Goal: Information Seeking & Learning: Find specific page/section

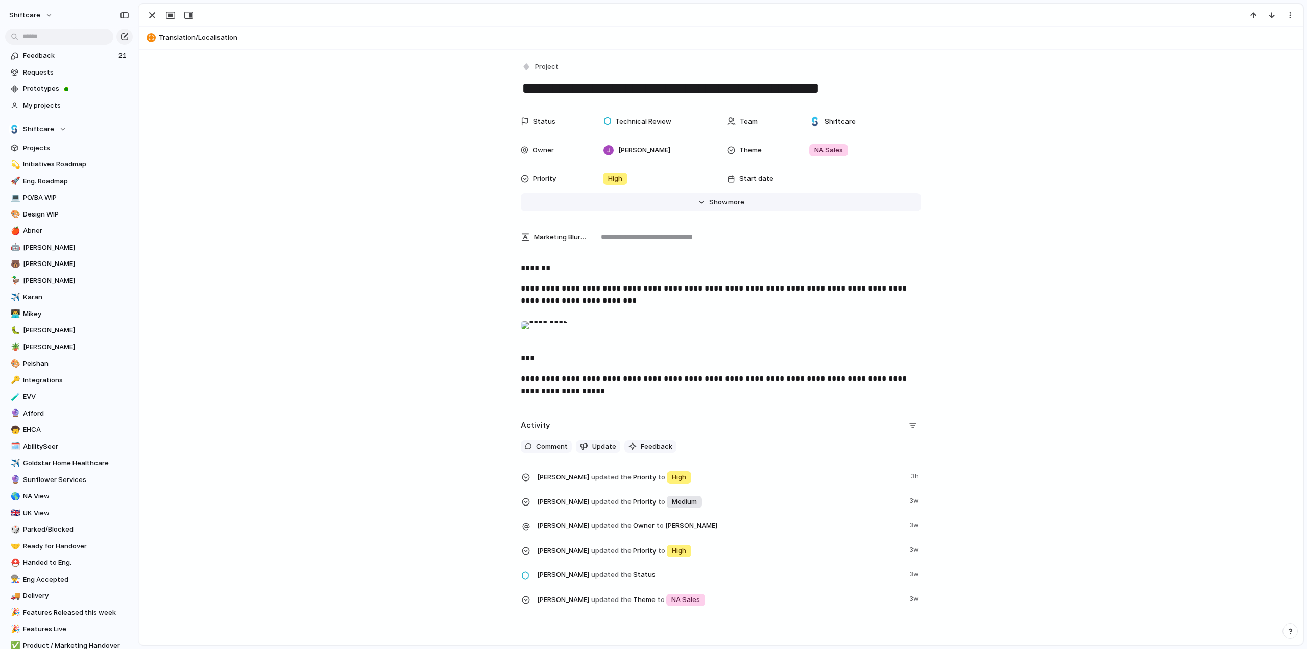
click at [723, 200] on div "Hide Show more" at bounding box center [726, 202] width 35 height 10
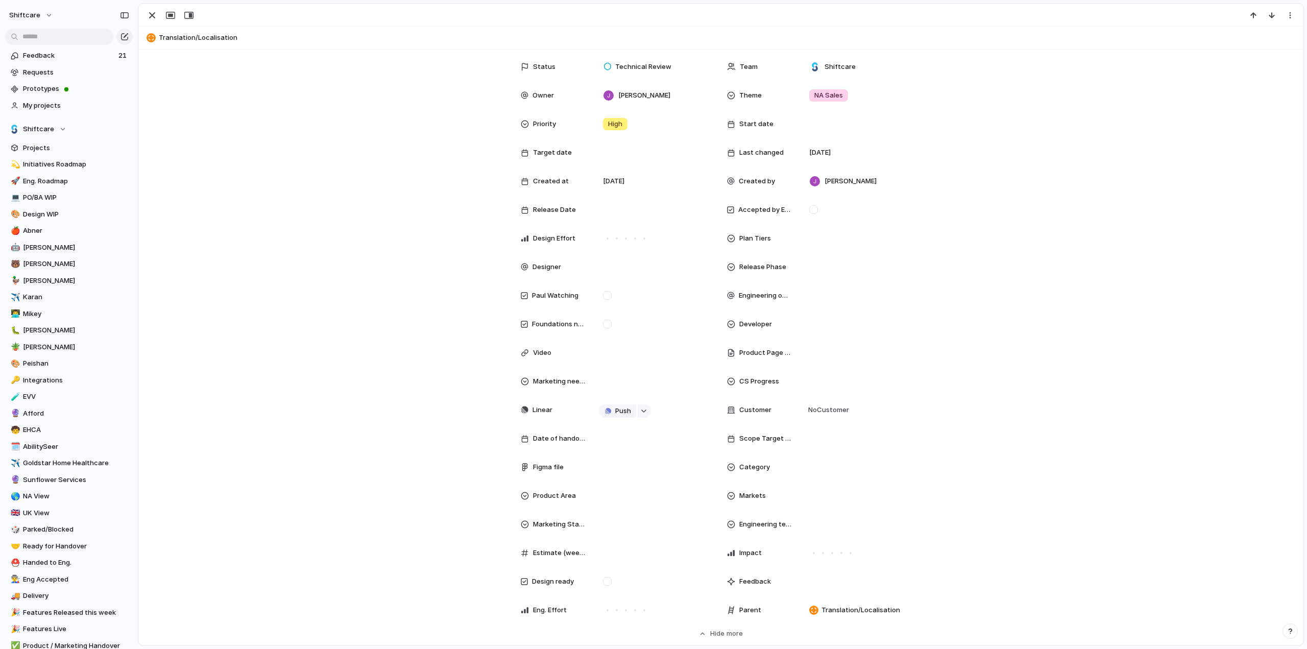
scroll to position [51, 0]
click at [604, 301] on div at bounding box center [607, 298] width 9 height 9
click at [617, 152] on div at bounding box center [654, 156] width 111 height 11
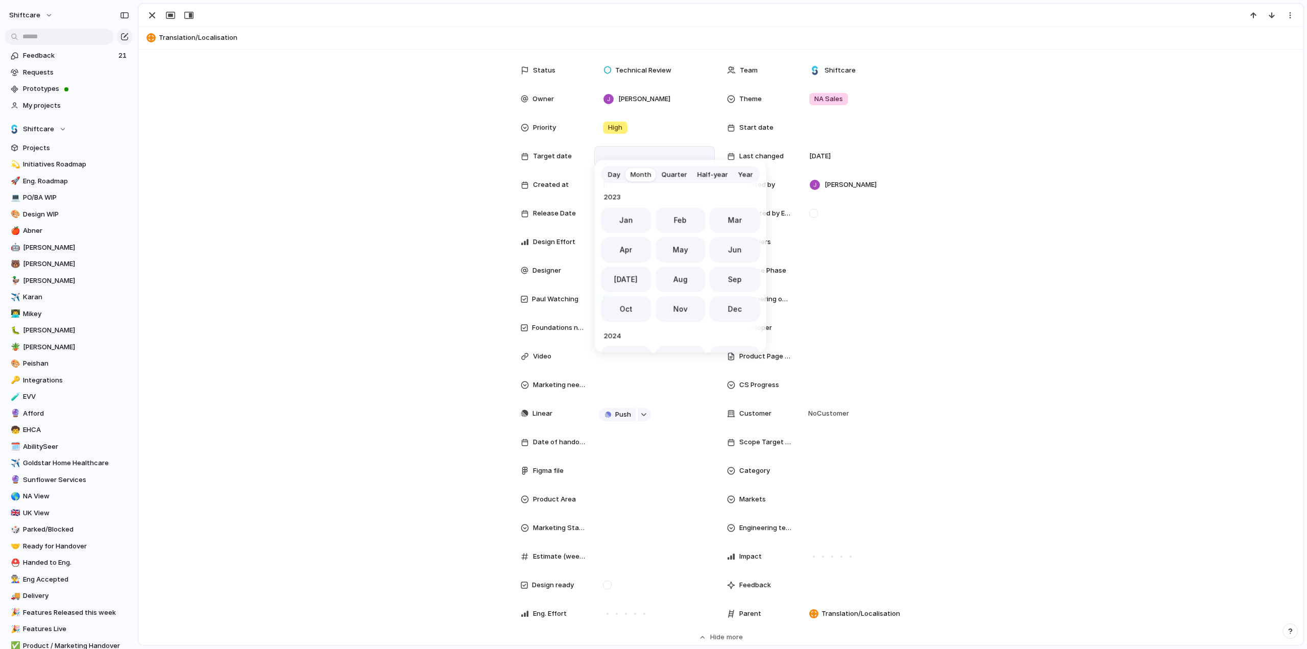
scroll to position [280, 0]
click at [675, 305] on span "Nov" at bounding box center [680, 305] width 14 height 11
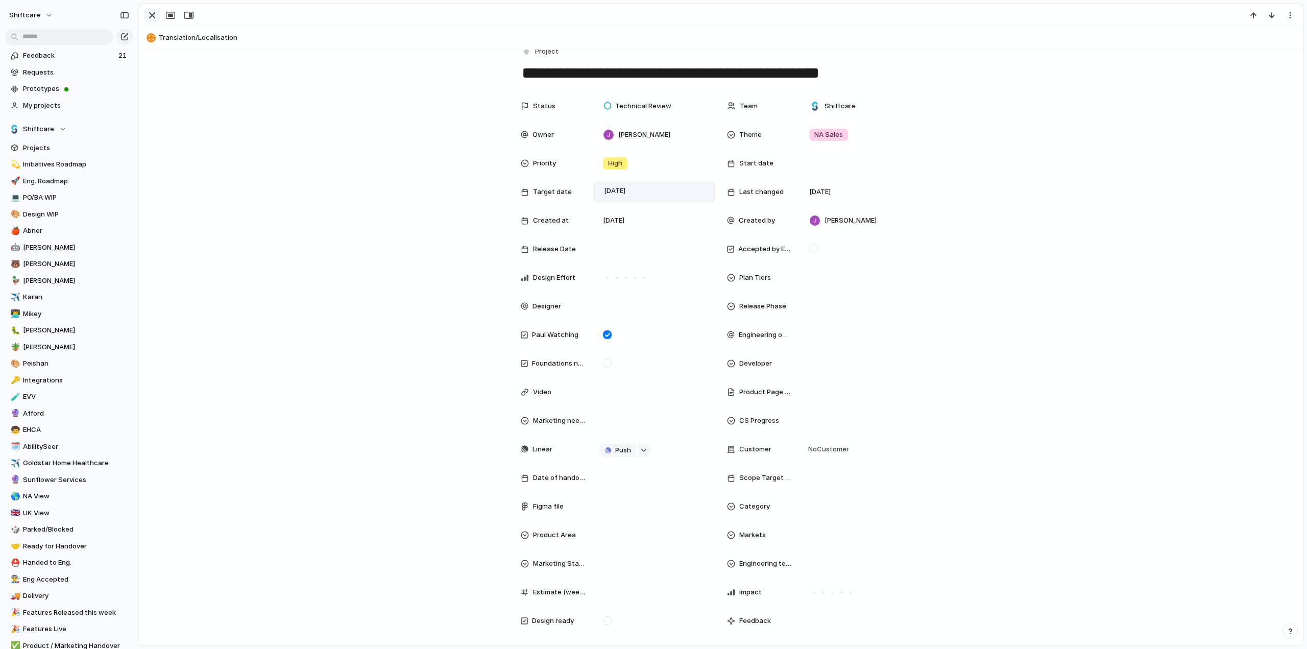
scroll to position [0, 0]
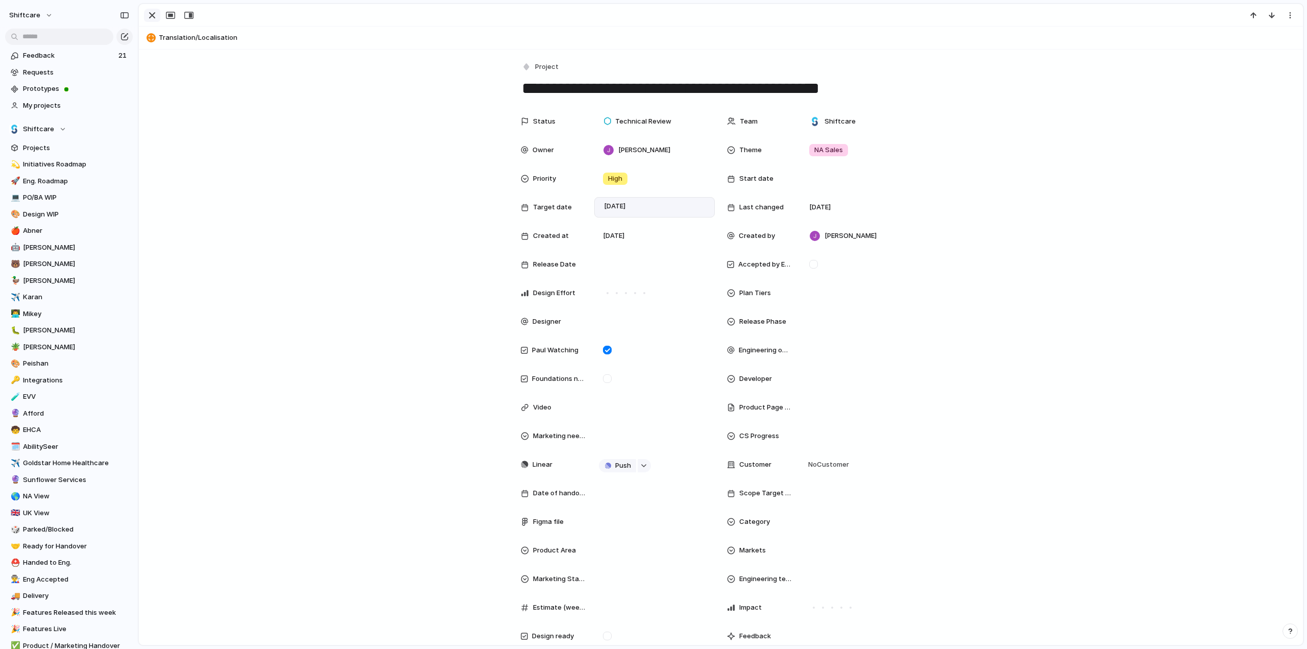
click at [152, 12] on div "button" at bounding box center [152, 15] width 12 height 12
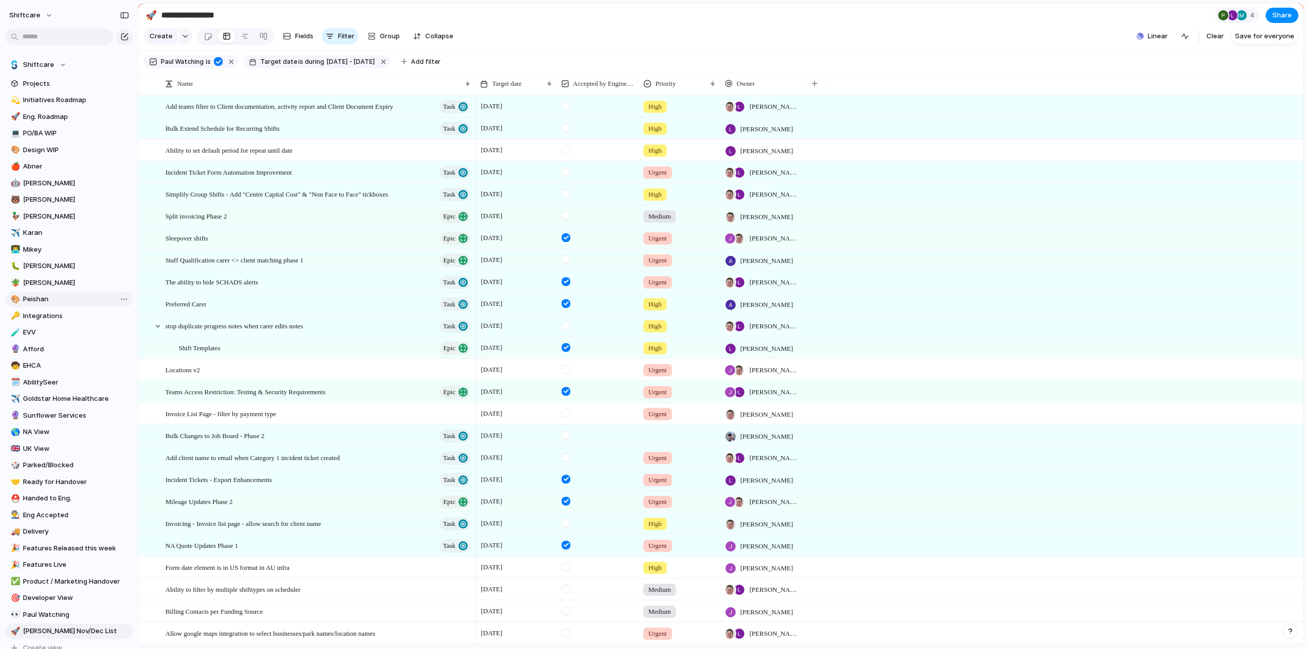
scroll to position [153, 0]
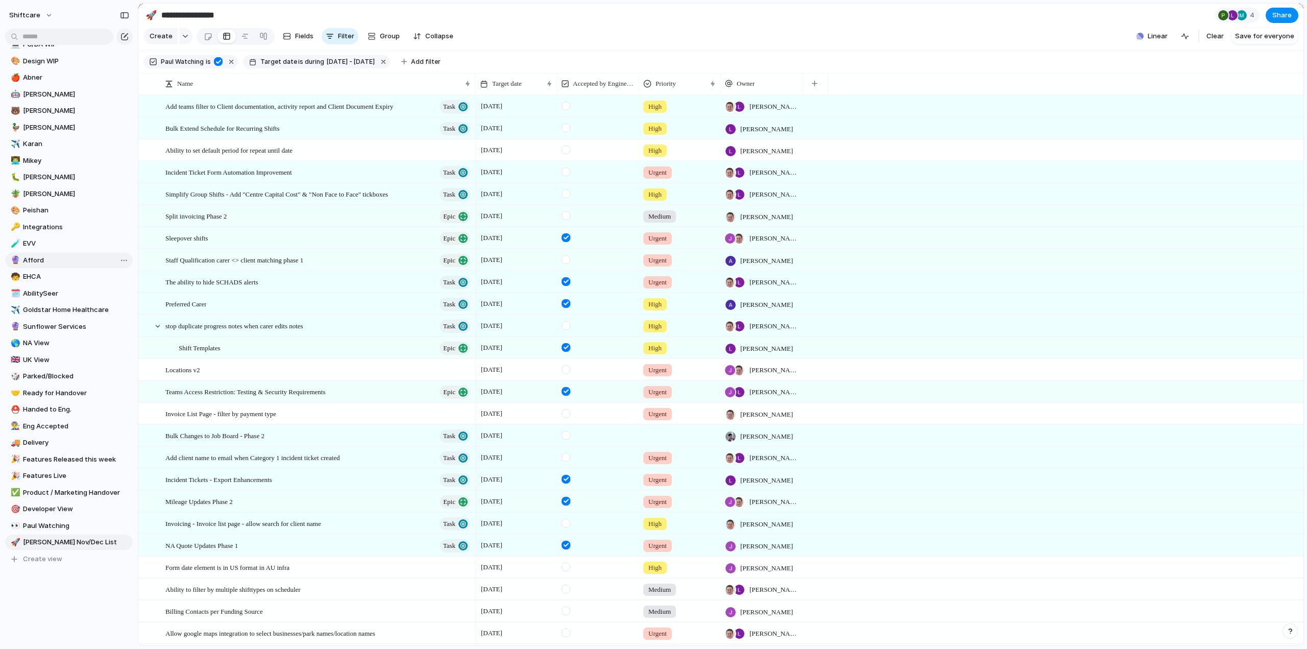
click at [33, 254] on link "🔮 Afford" at bounding box center [69, 260] width 128 height 15
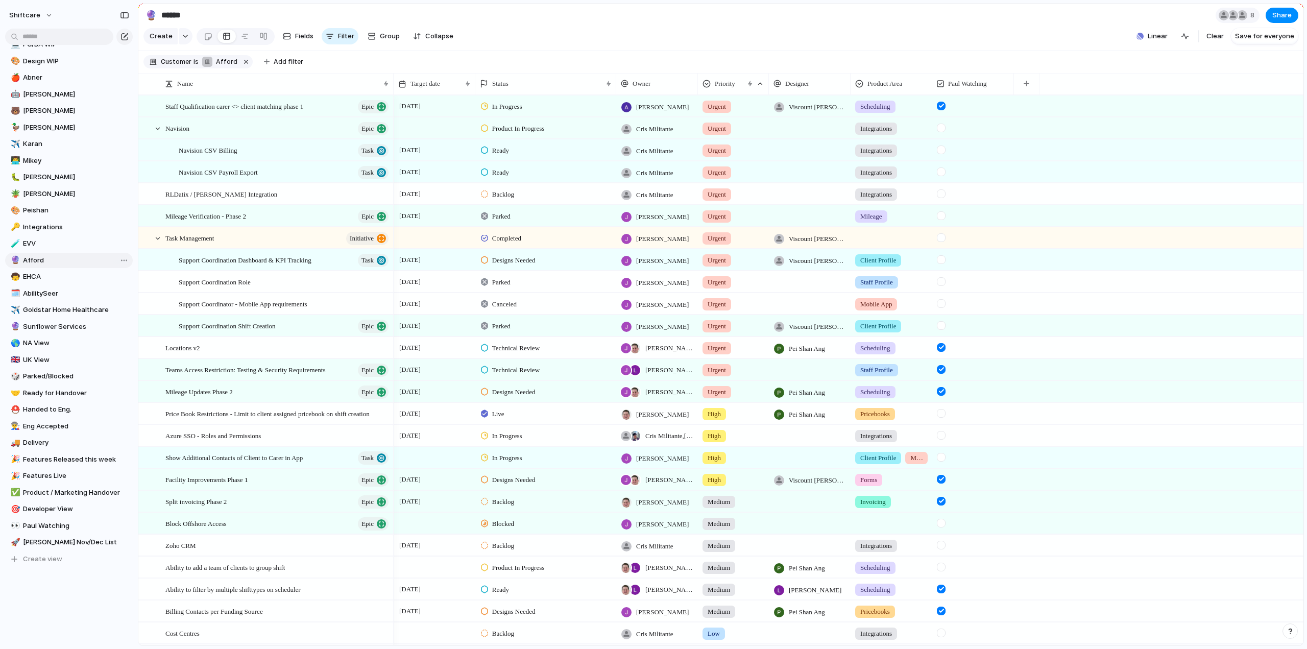
type input "******"
click at [158, 243] on div at bounding box center [157, 238] width 9 height 9
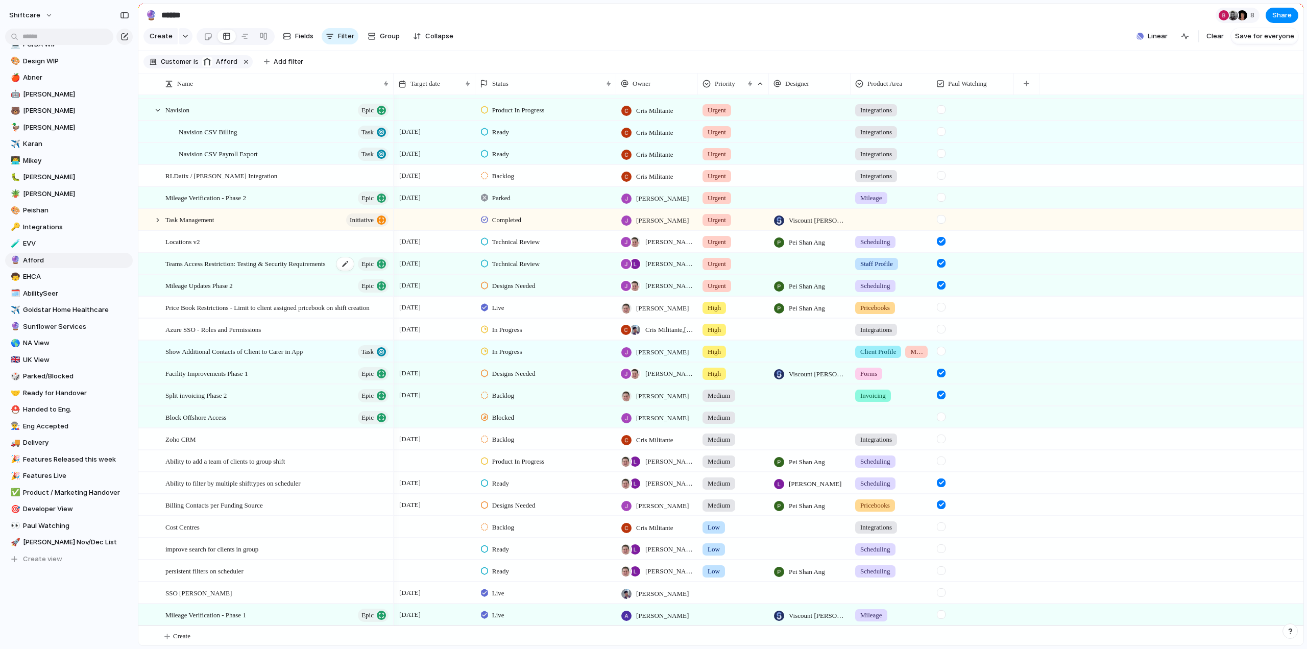
scroll to position [28, 0]
click at [732, 388] on div "Medium" at bounding box center [718, 393] width 33 height 12
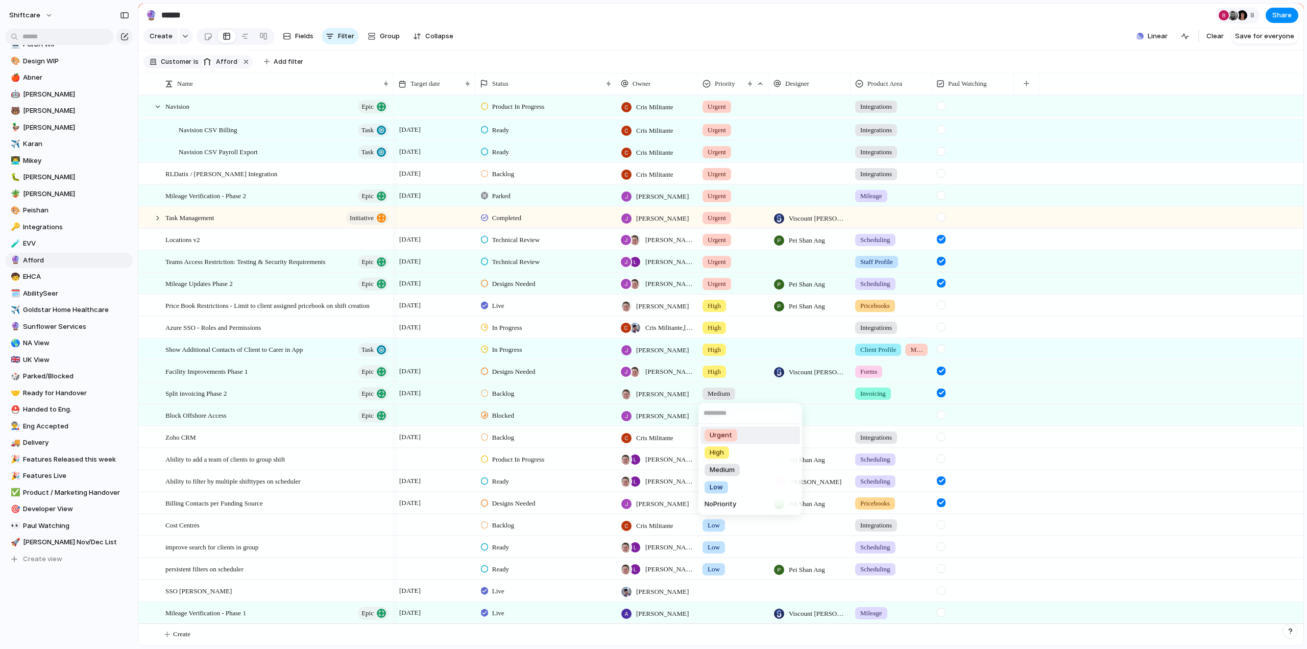
click at [716, 432] on span "Urgent" at bounding box center [720, 435] width 22 height 10
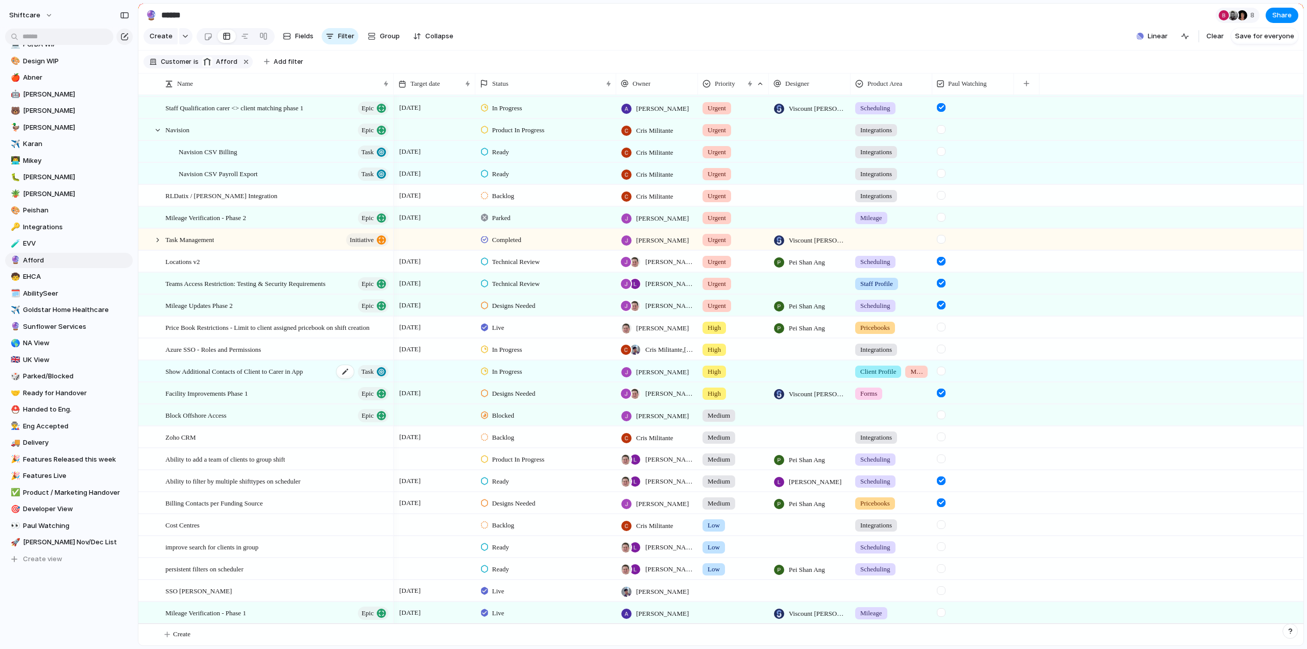
scroll to position [0, 0]
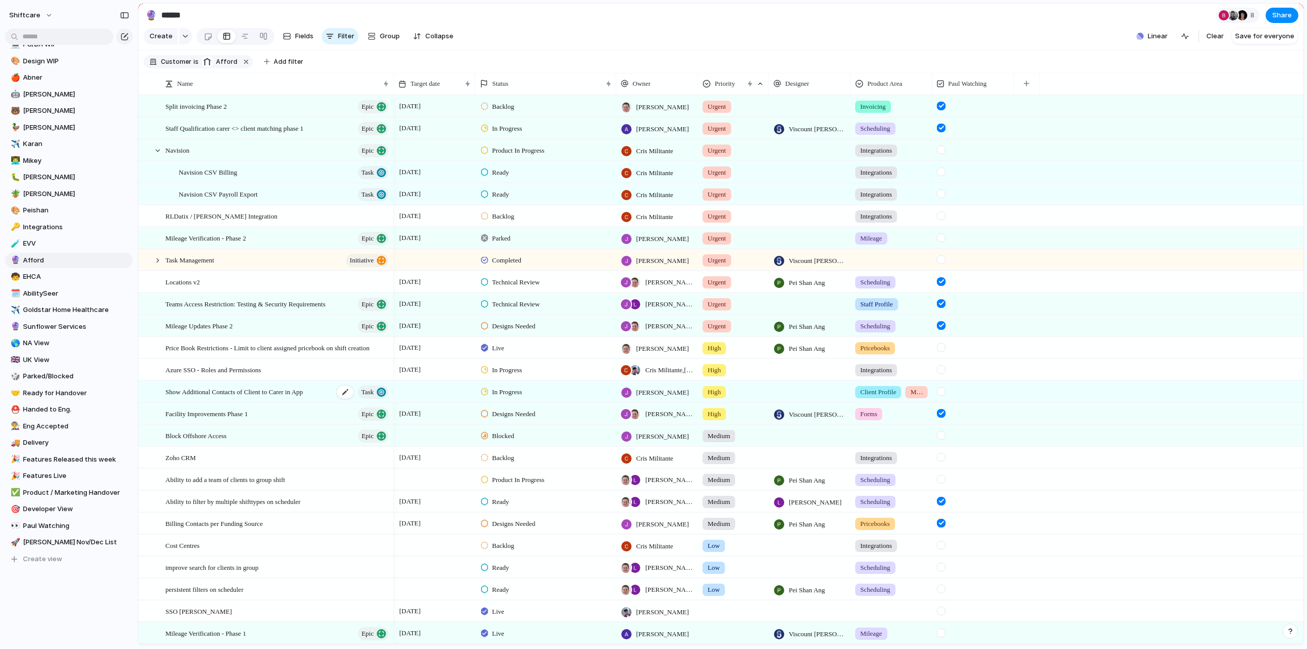
click at [219, 397] on span "Show Additional Contacts of Client to Carer in App" at bounding box center [233, 391] width 137 height 12
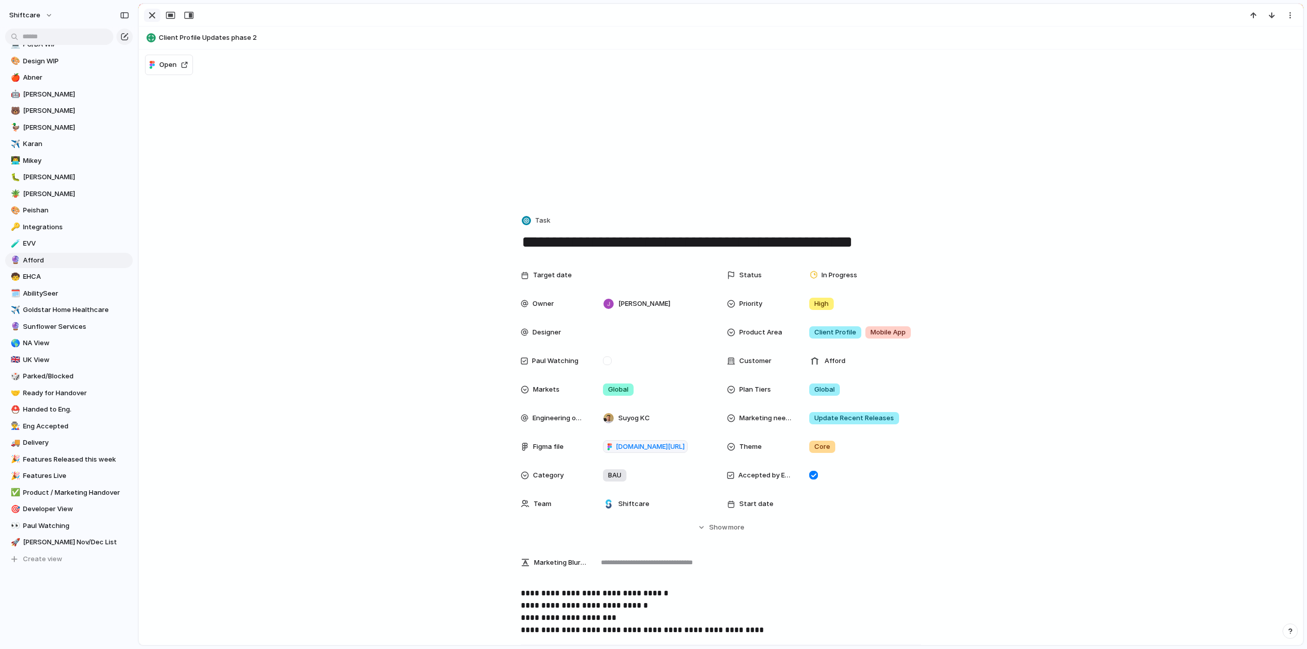
click at [146, 14] on div "button" at bounding box center [152, 15] width 12 height 12
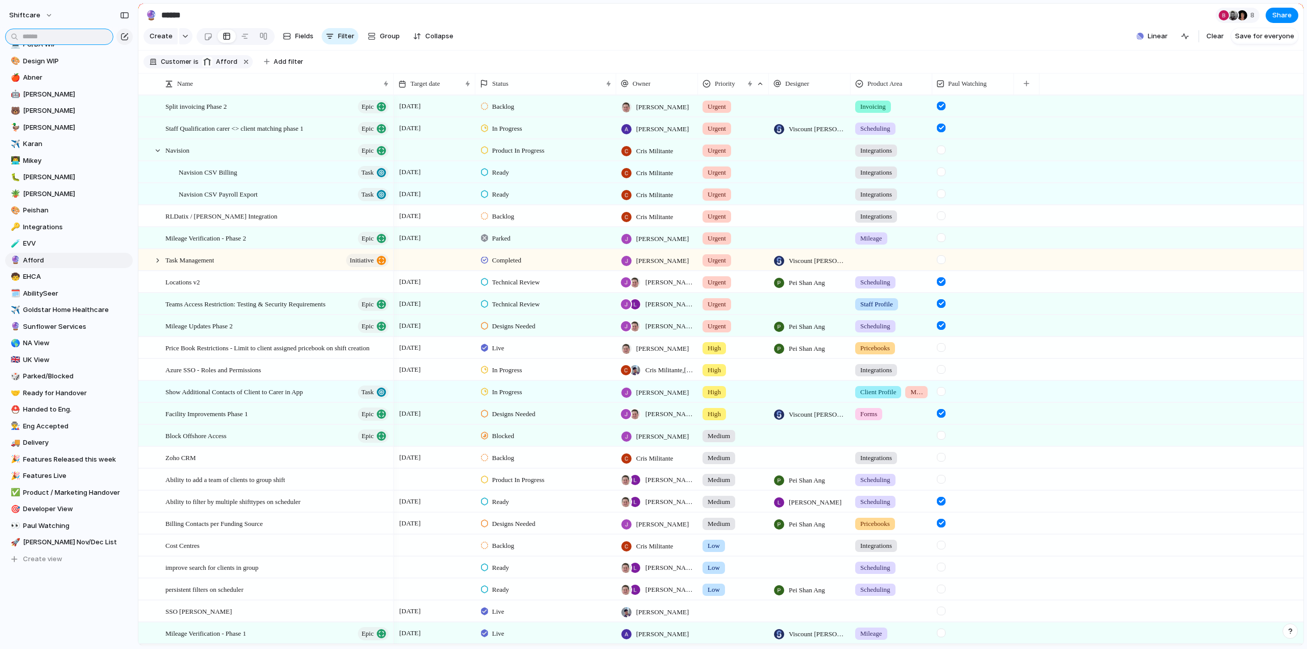
click at [69, 38] on input "text" at bounding box center [59, 37] width 108 height 16
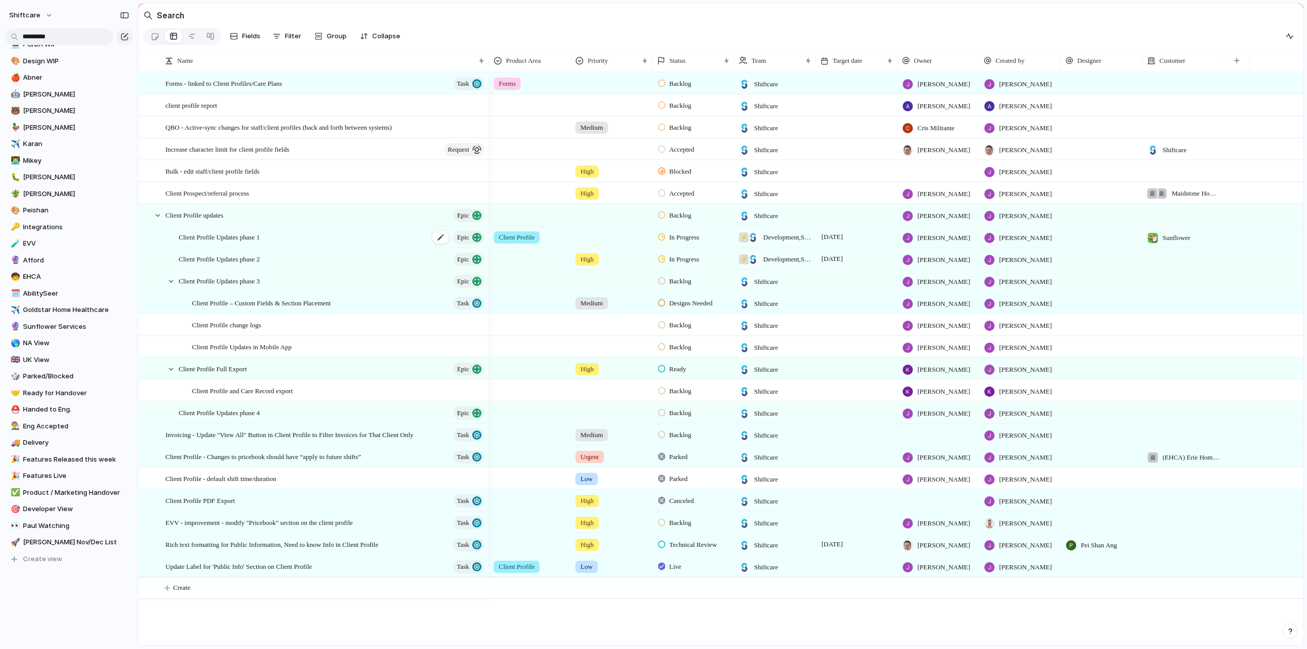
click at [233, 242] on span "Client Profile Updates phase 1" at bounding box center [219, 237] width 81 height 12
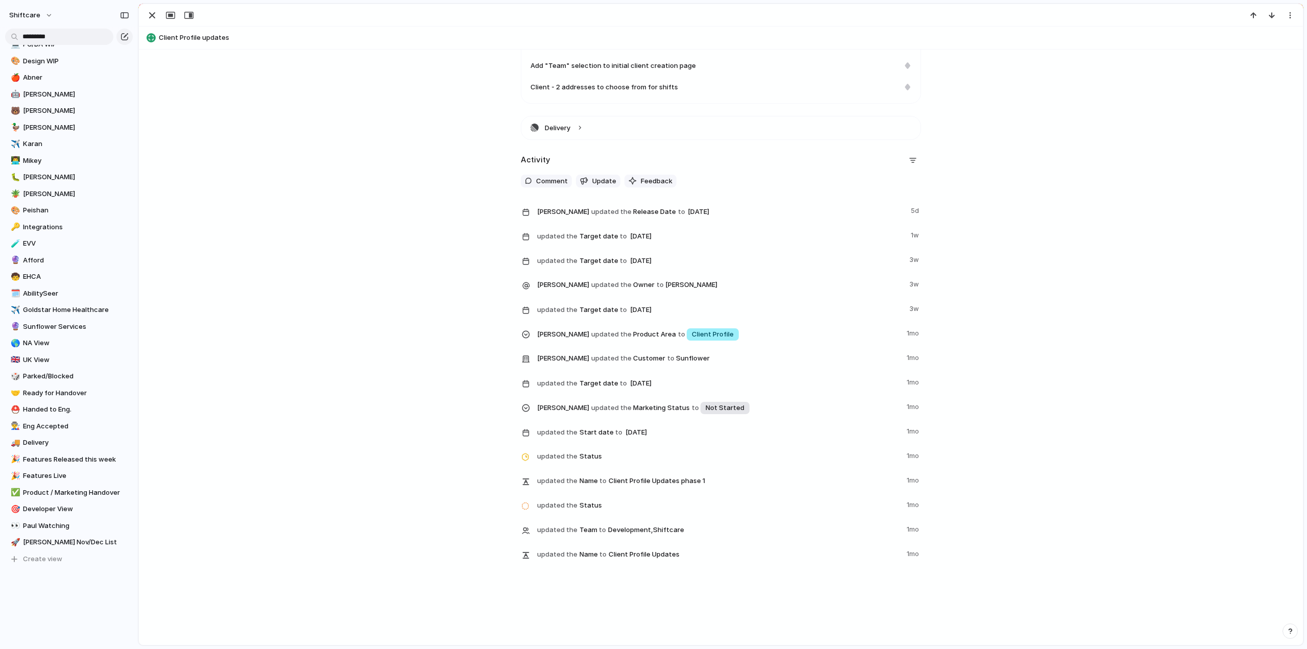
scroll to position [162, 0]
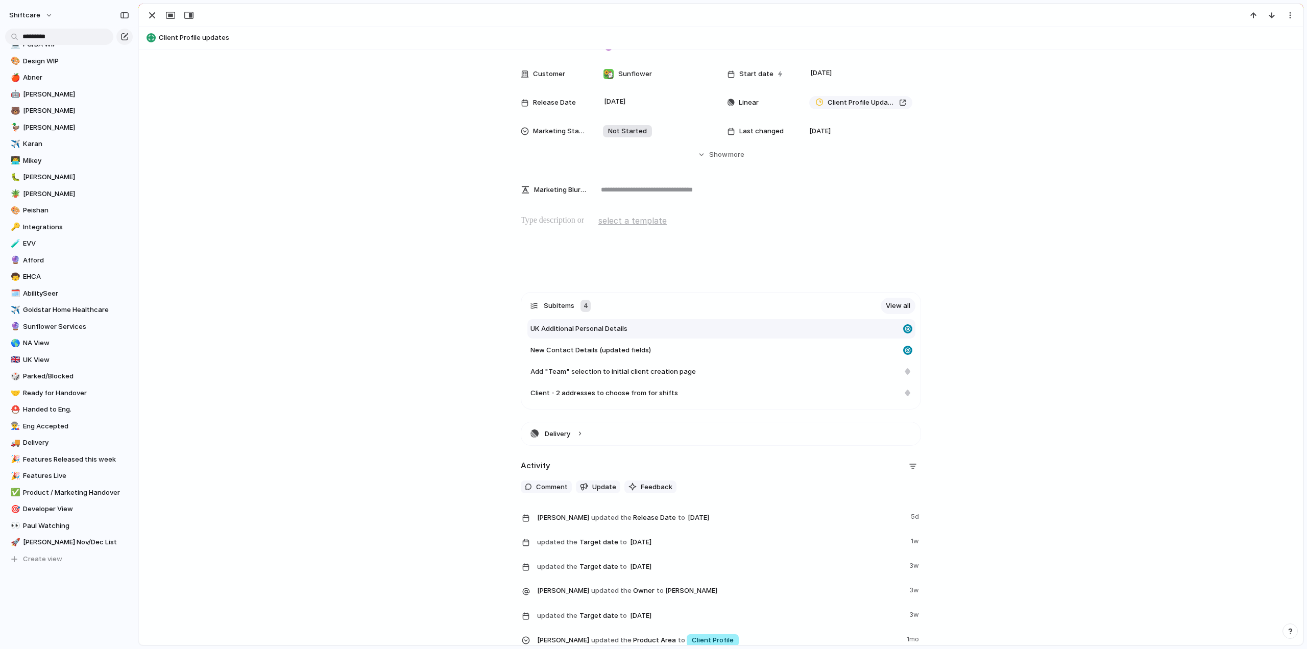
click at [580, 332] on span "UK Additional Personal Details" at bounding box center [578, 329] width 97 height 10
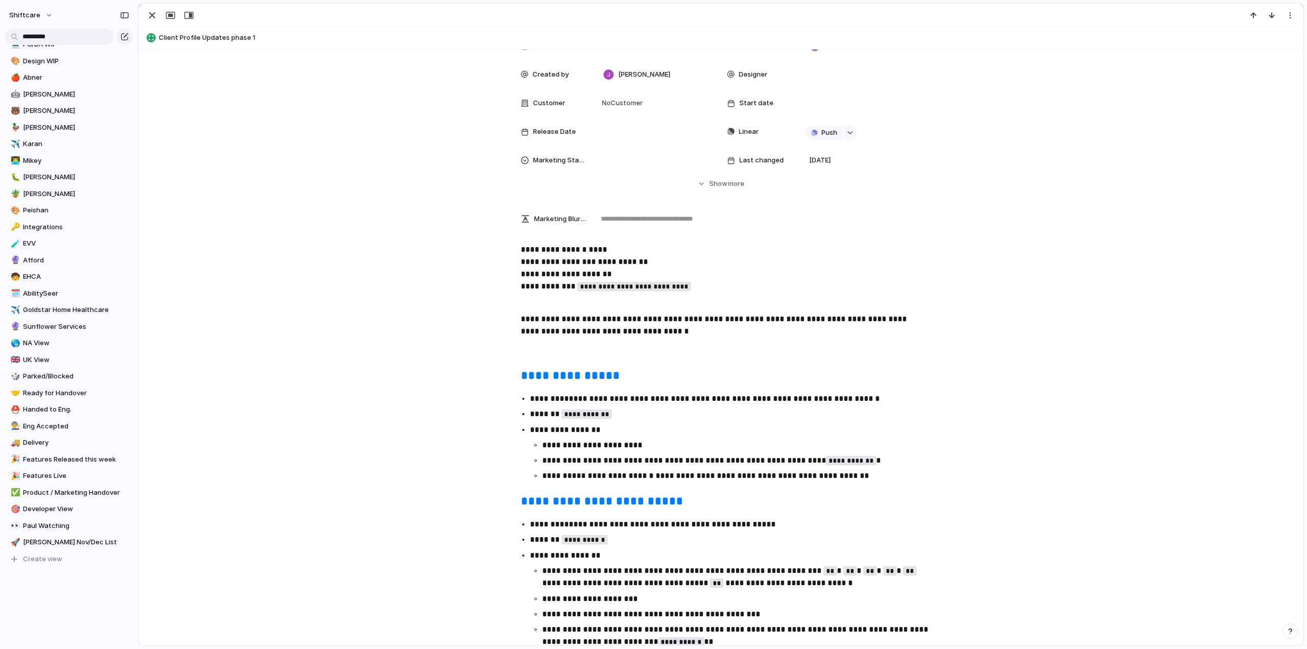
scroll to position [9, 0]
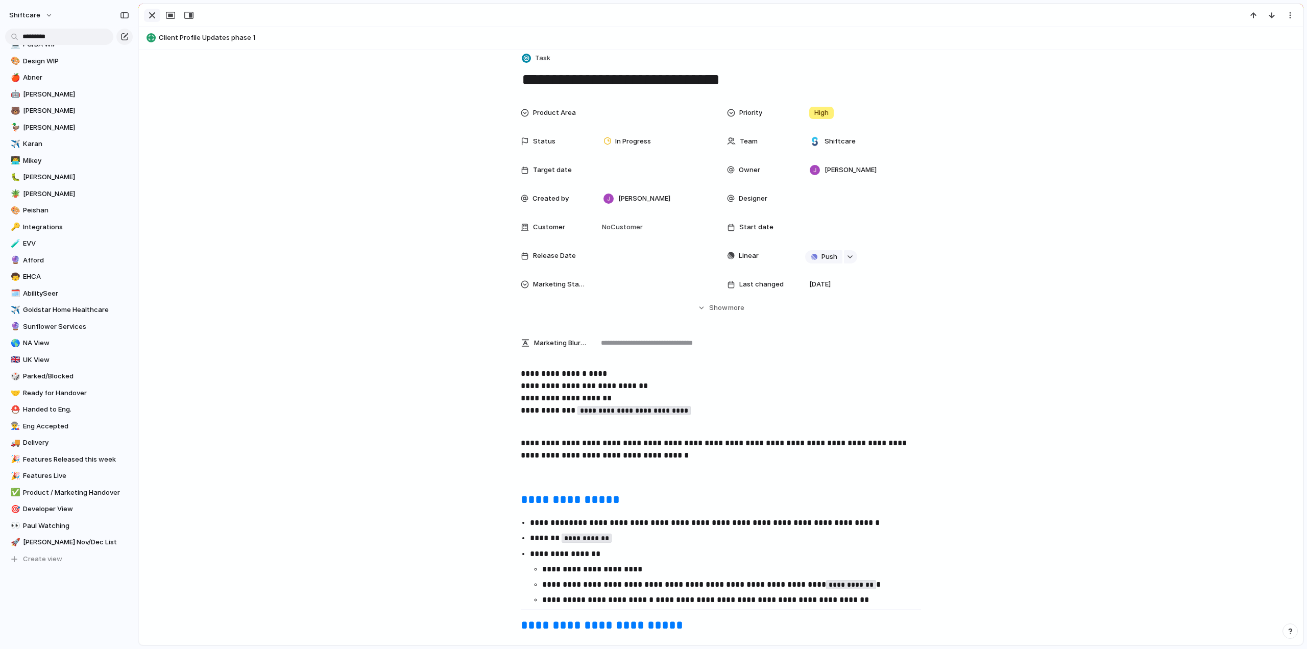
click at [156, 16] on div "button" at bounding box center [152, 15] width 12 height 12
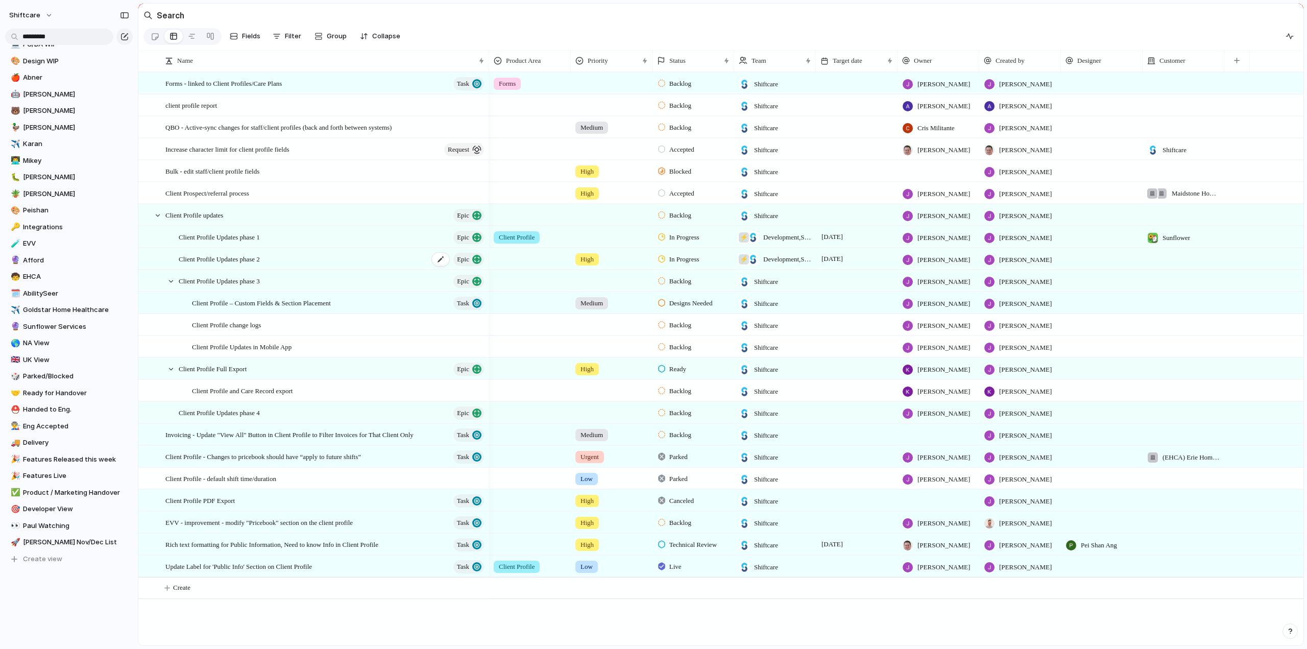
click at [237, 264] on span "Client Profile Updates phase 2" at bounding box center [219, 259] width 81 height 12
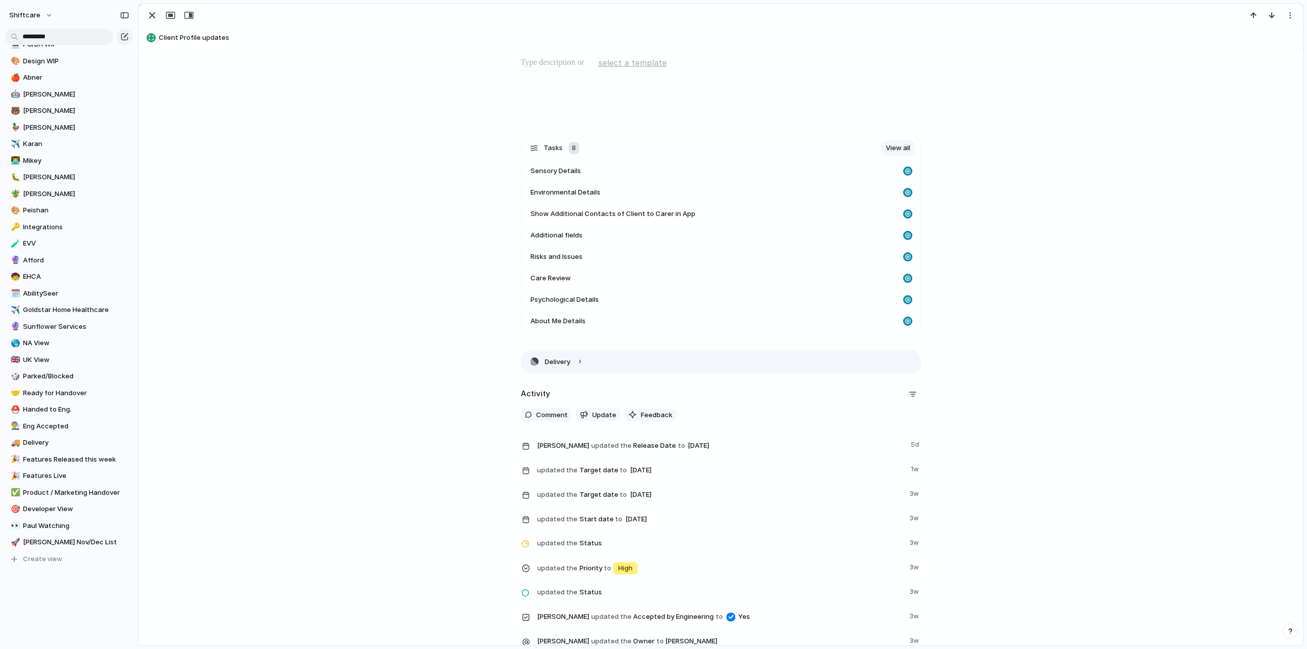
scroll to position [198, 0]
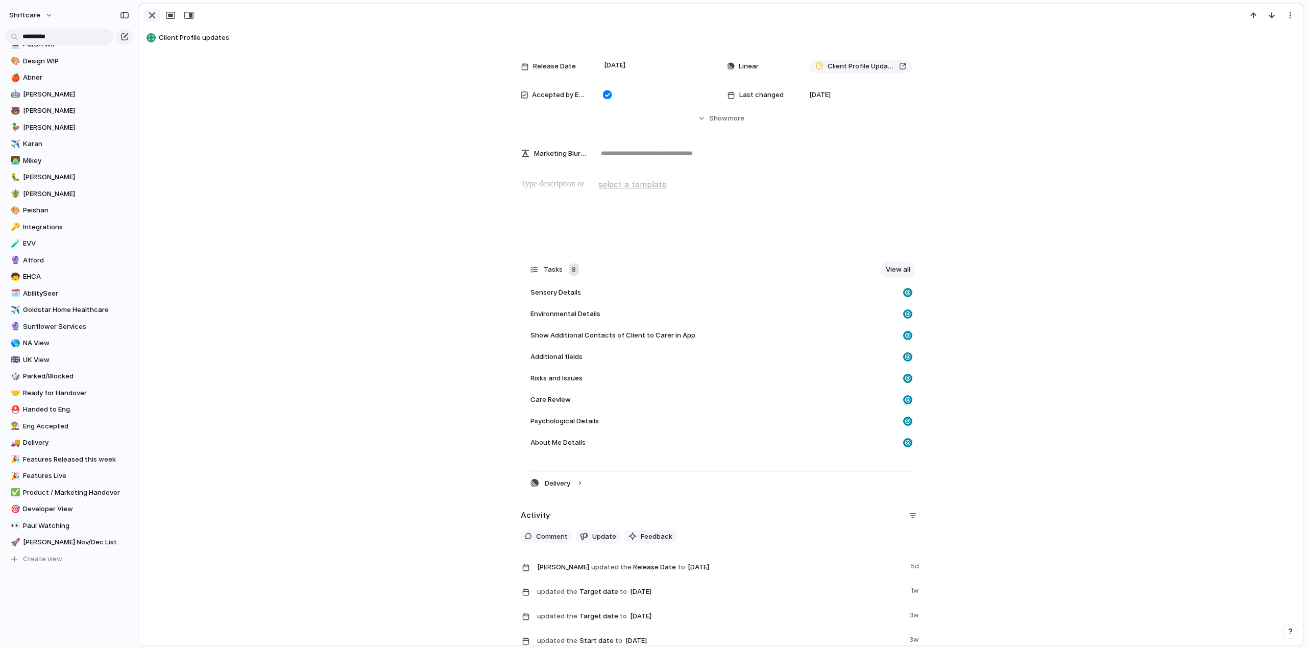
click at [149, 19] on div "button" at bounding box center [152, 15] width 12 height 12
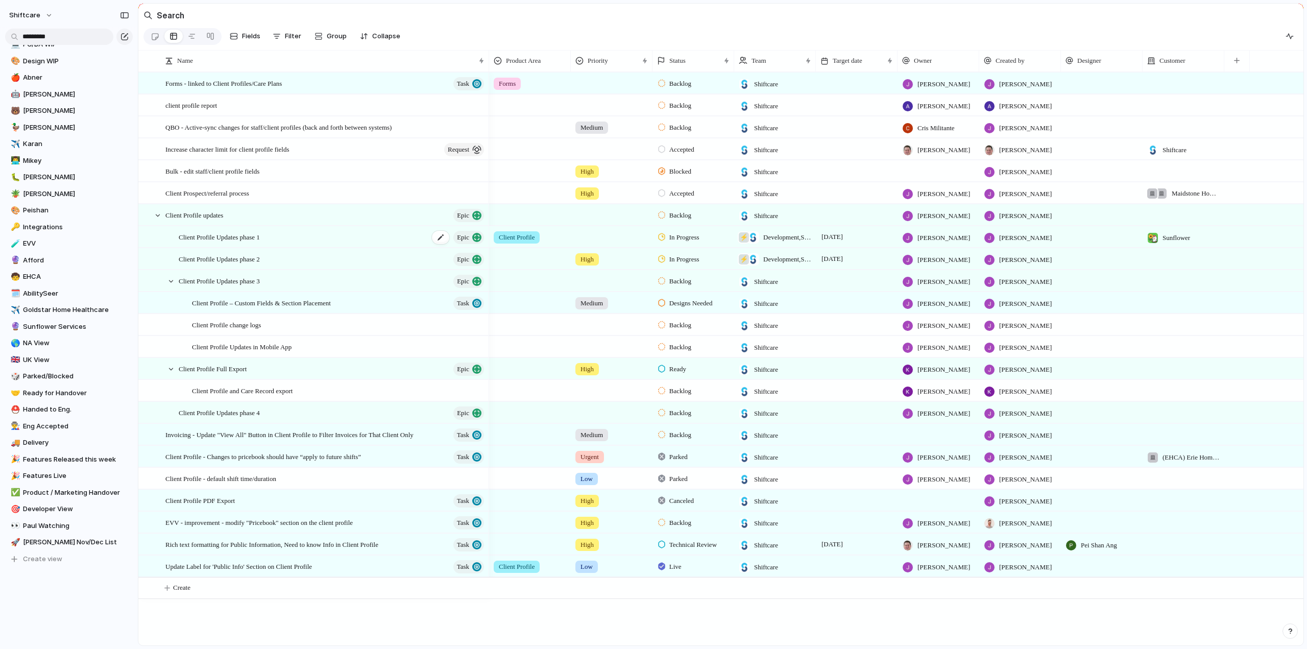
click at [236, 242] on span "Client Profile Updates phase 1" at bounding box center [219, 237] width 81 height 12
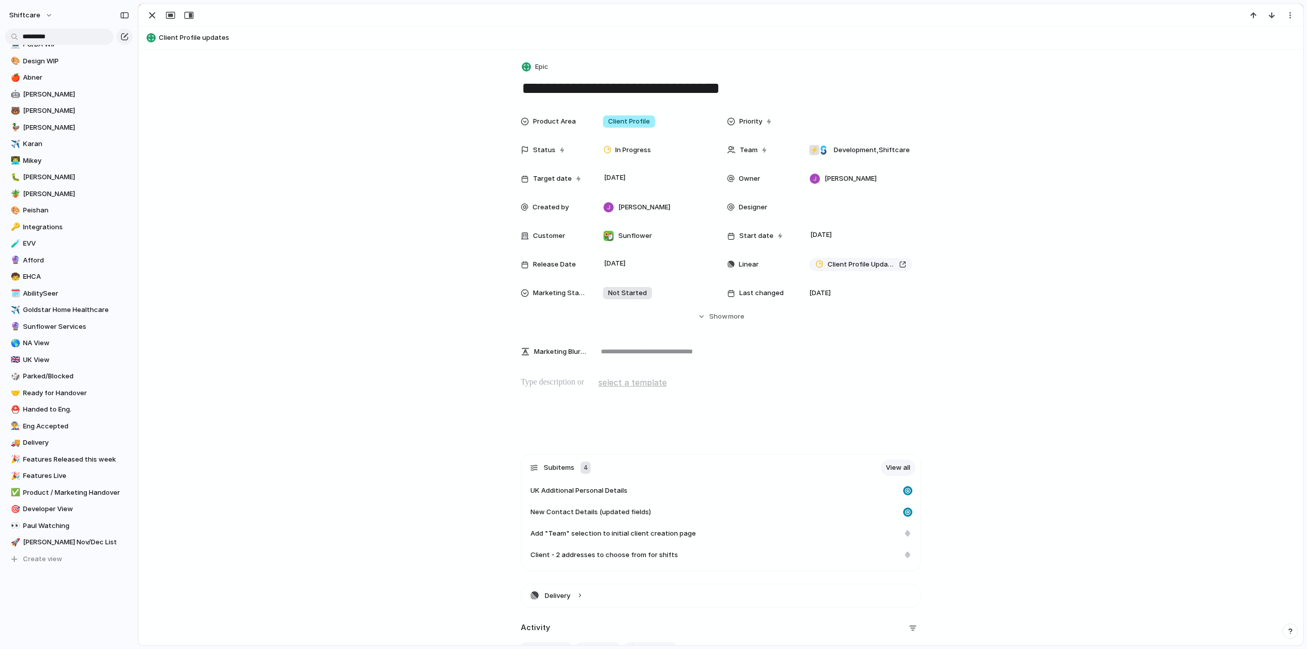
scroll to position [204, 0]
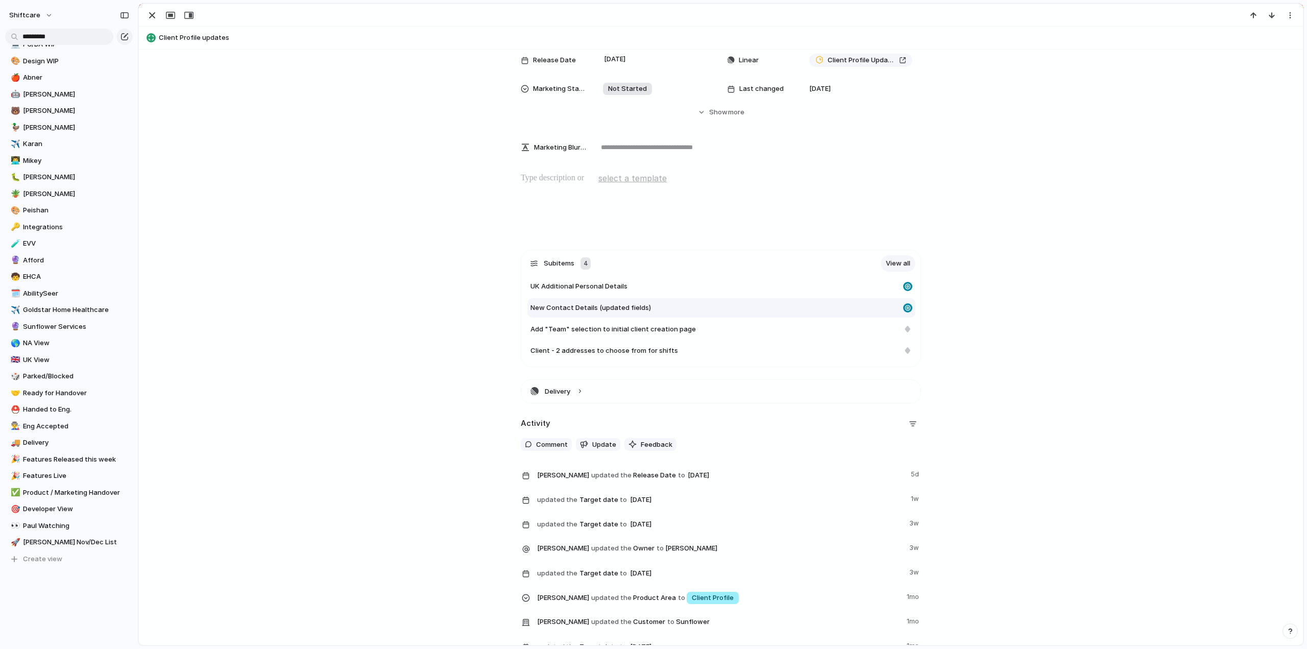
click at [604, 310] on span "New Contact Details (updated fields)" at bounding box center [590, 308] width 120 height 10
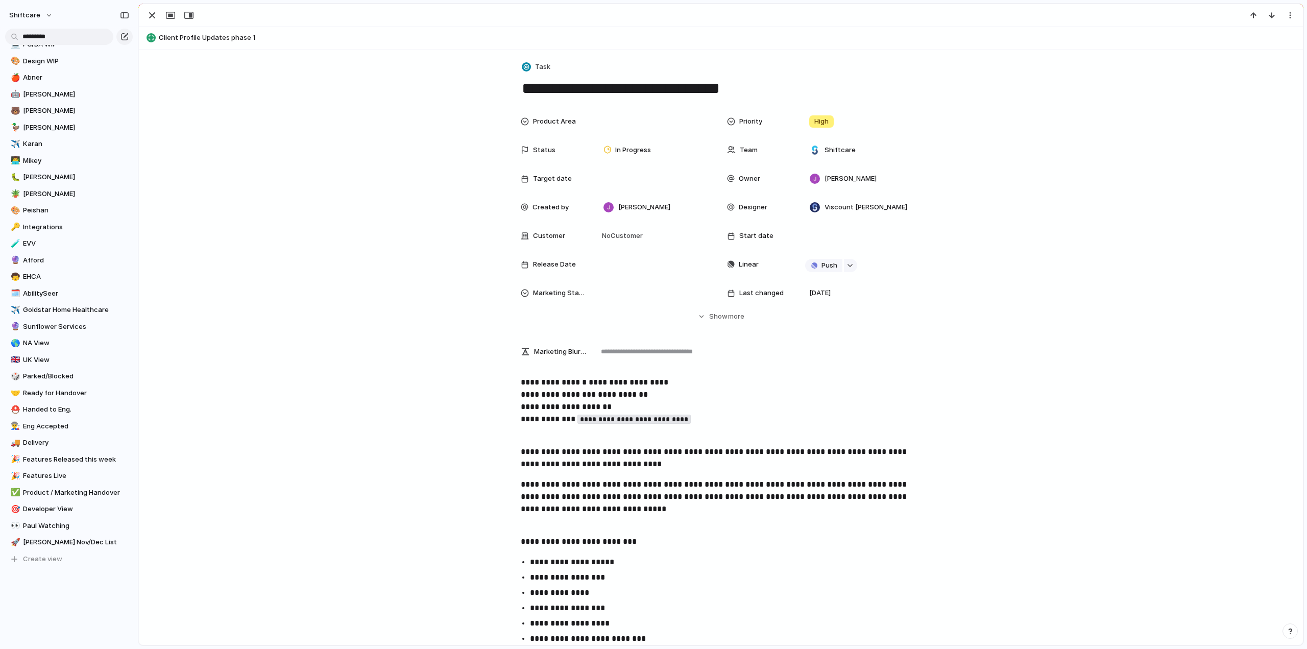
click at [616, 419] on code "**********" at bounding box center [633, 418] width 113 height 9
click at [149, 15] on div "button" at bounding box center [152, 15] width 12 height 12
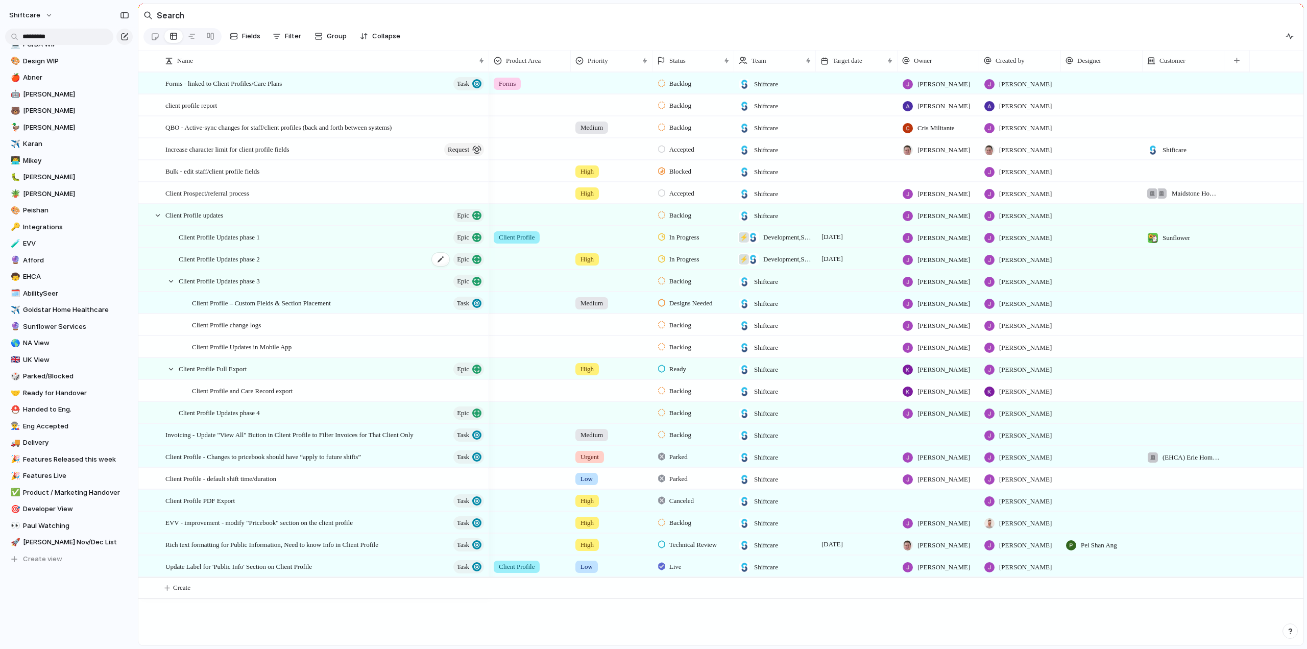
click at [202, 260] on span "Client Profile Updates phase 2" at bounding box center [219, 259] width 81 height 12
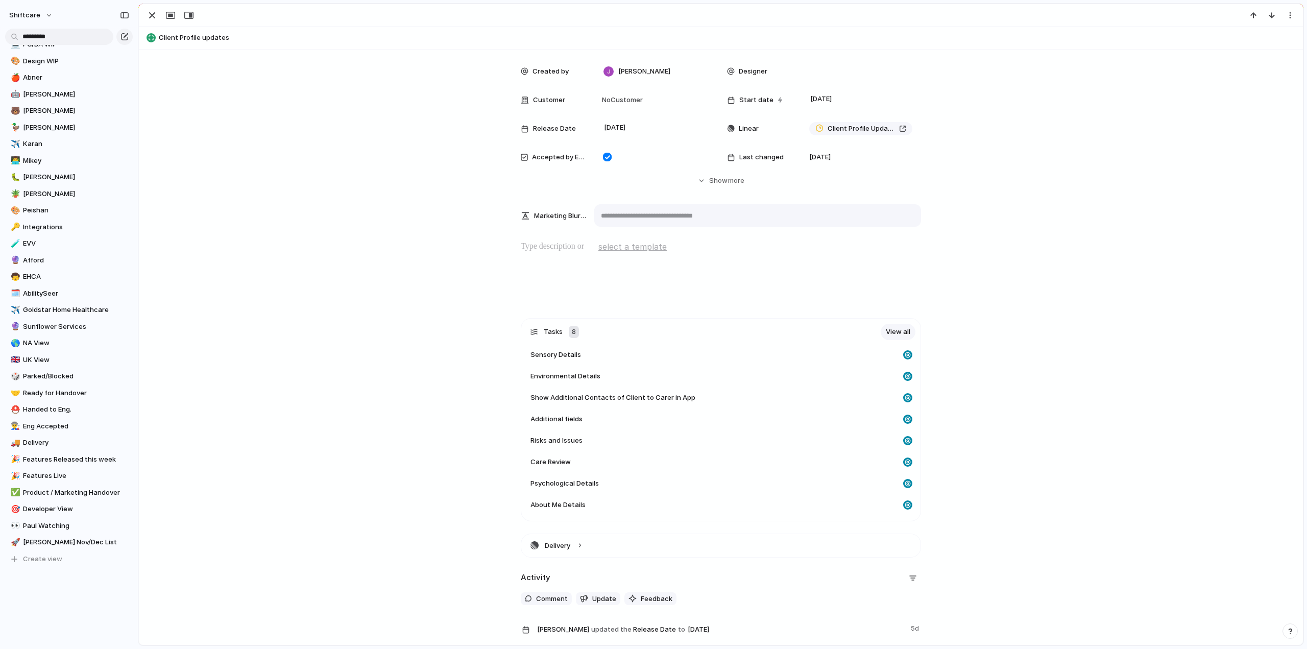
scroll to position [204, 0]
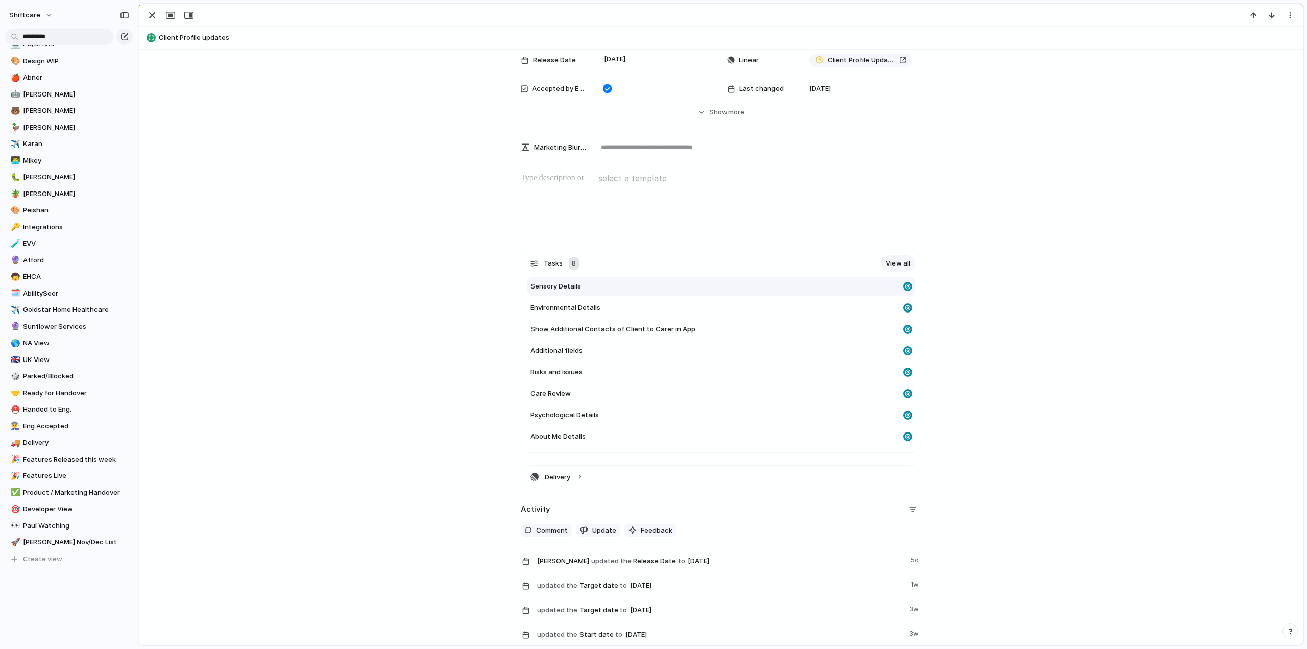
click at [550, 290] on span "Sensory Details" at bounding box center [555, 286] width 51 height 10
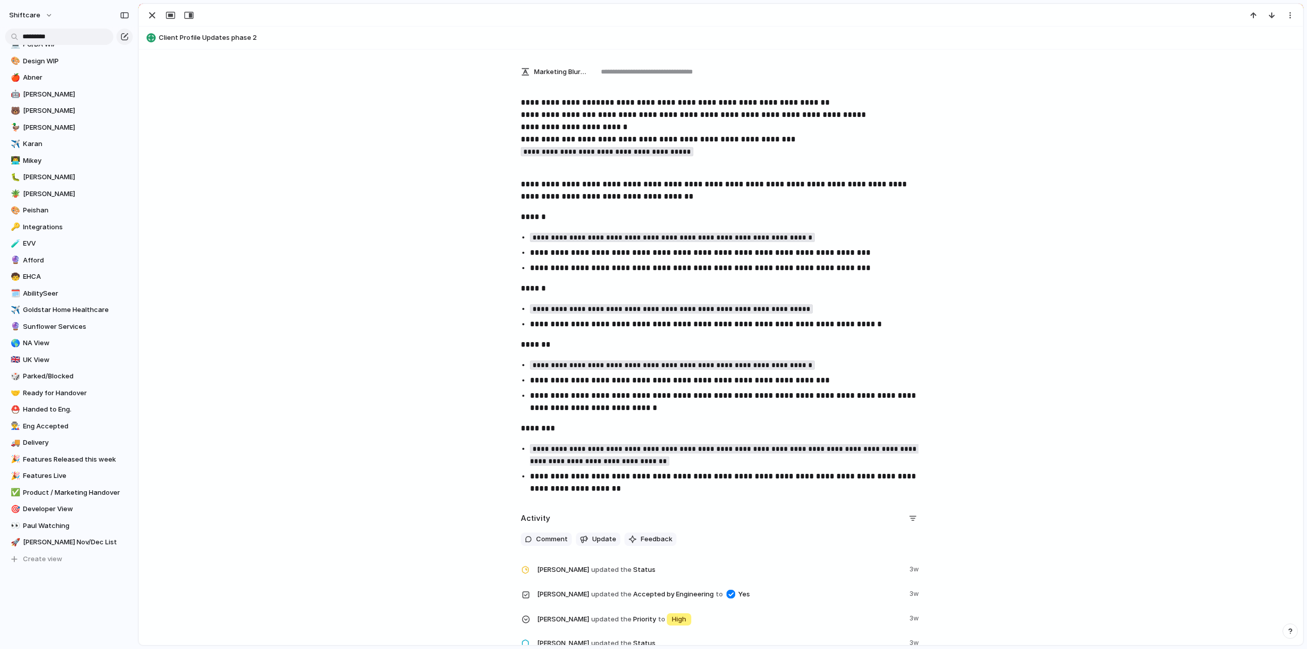
scroll to position [102, 0]
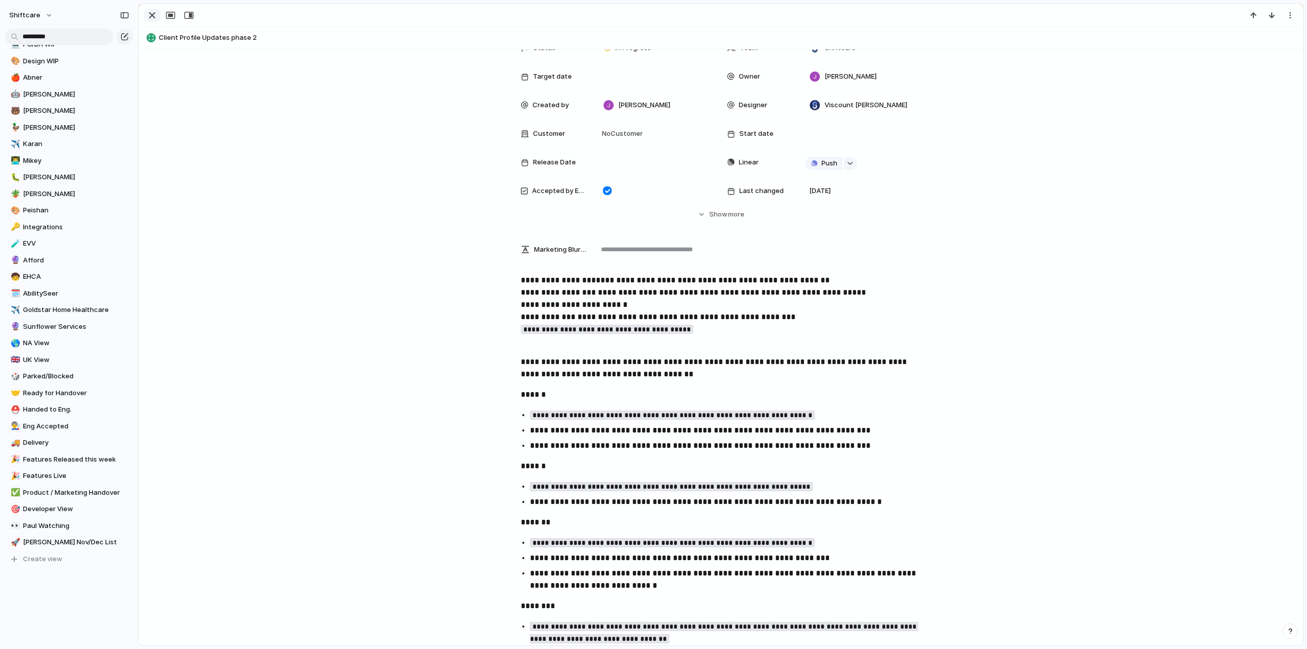
click at [147, 17] on div "button" at bounding box center [152, 15] width 12 height 12
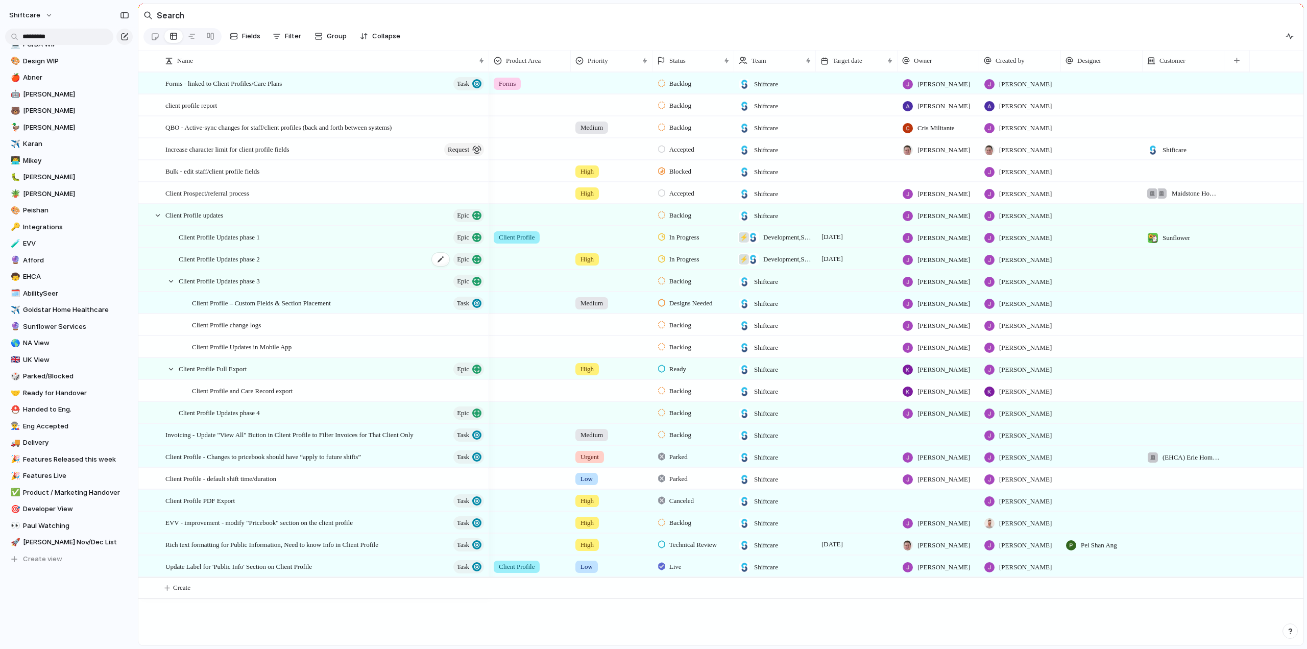
click at [217, 262] on span "Client Profile Updates phase 2" at bounding box center [219, 259] width 81 height 12
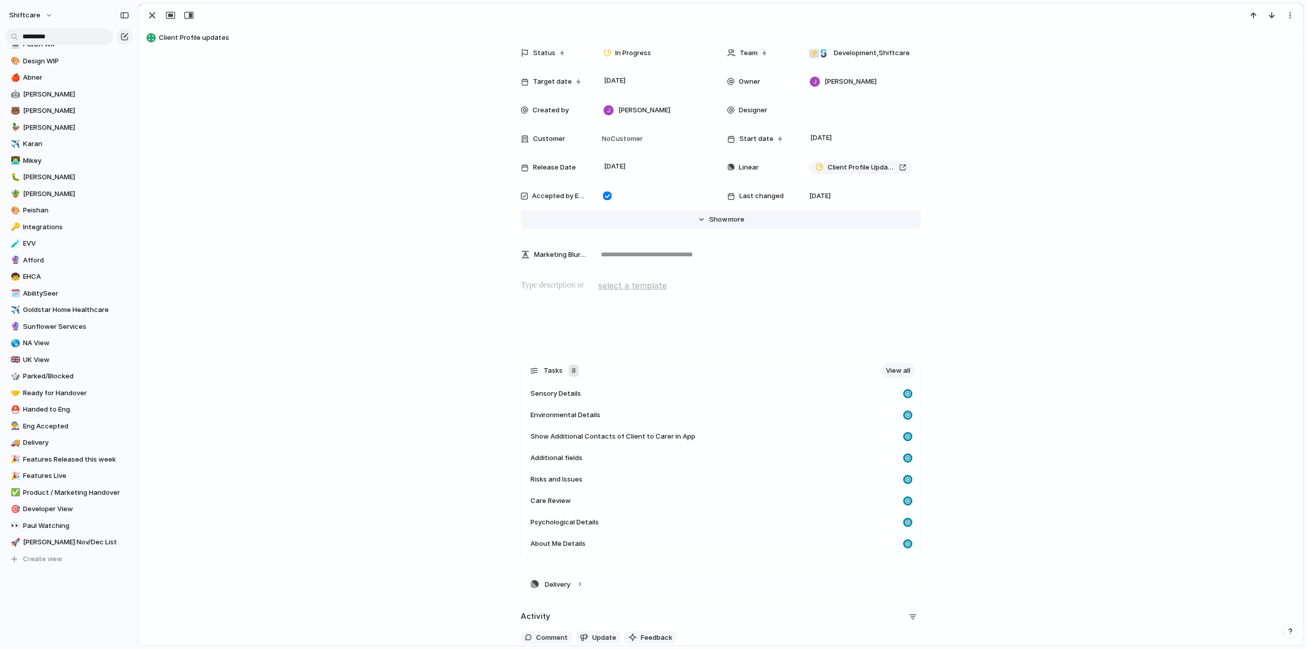
scroll to position [204, 0]
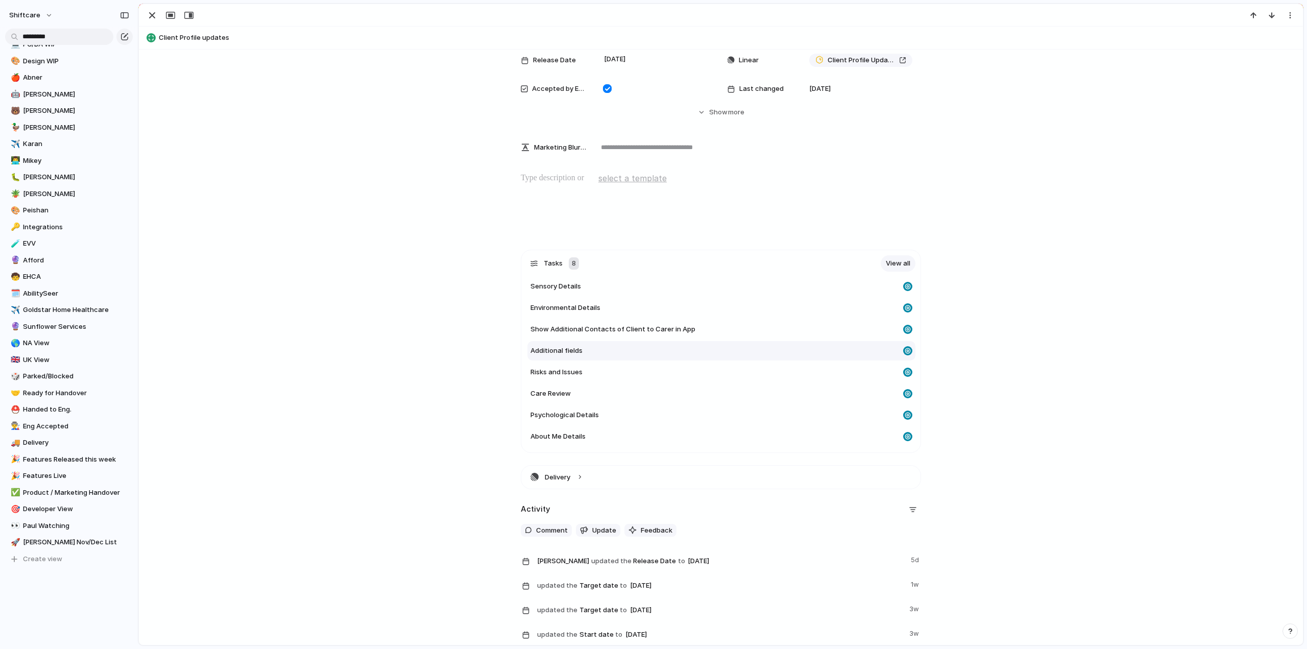
click at [550, 349] on span "Additional fields" at bounding box center [556, 351] width 52 height 10
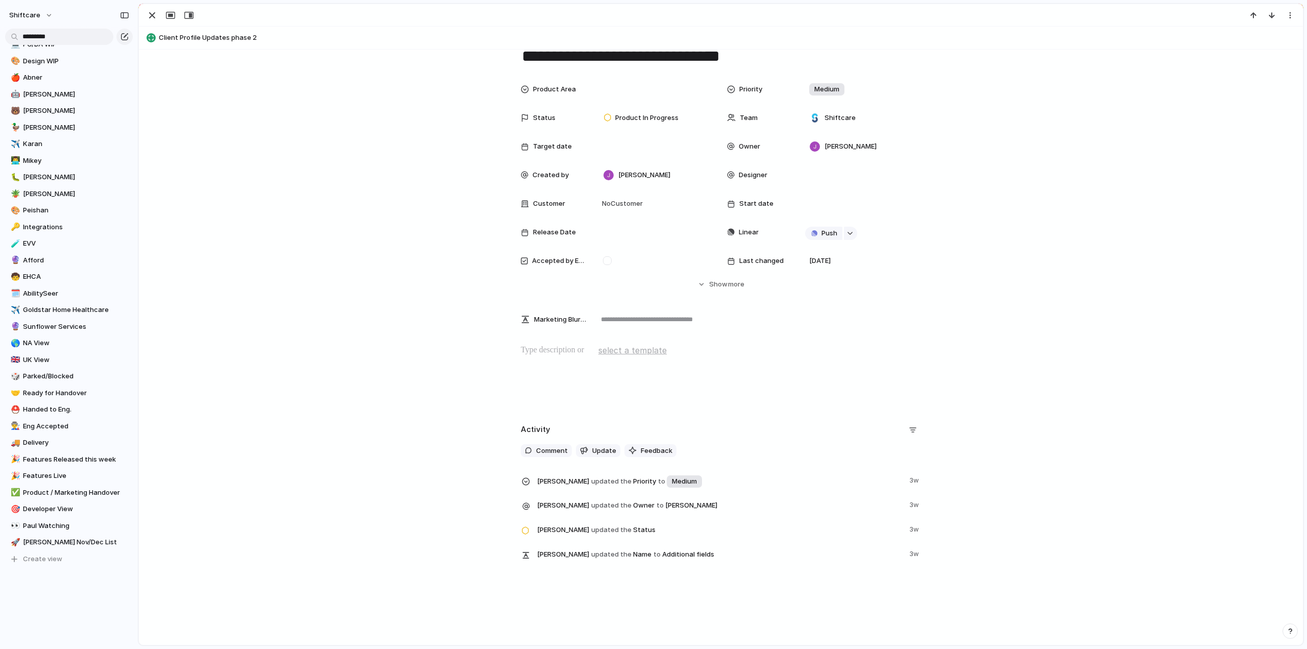
scroll to position [32, 0]
click at [147, 17] on div "button" at bounding box center [152, 15] width 12 height 12
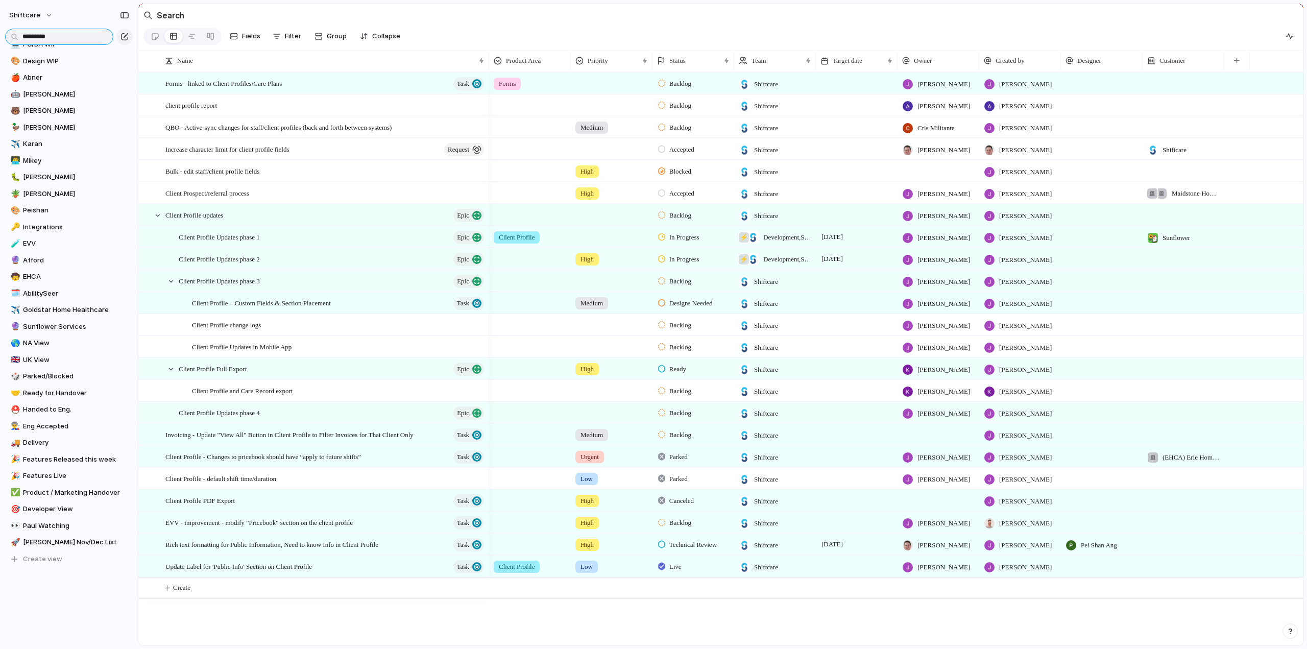
click at [39, 41] on input "*********" at bounding box center [59, 37] width 108 height 16
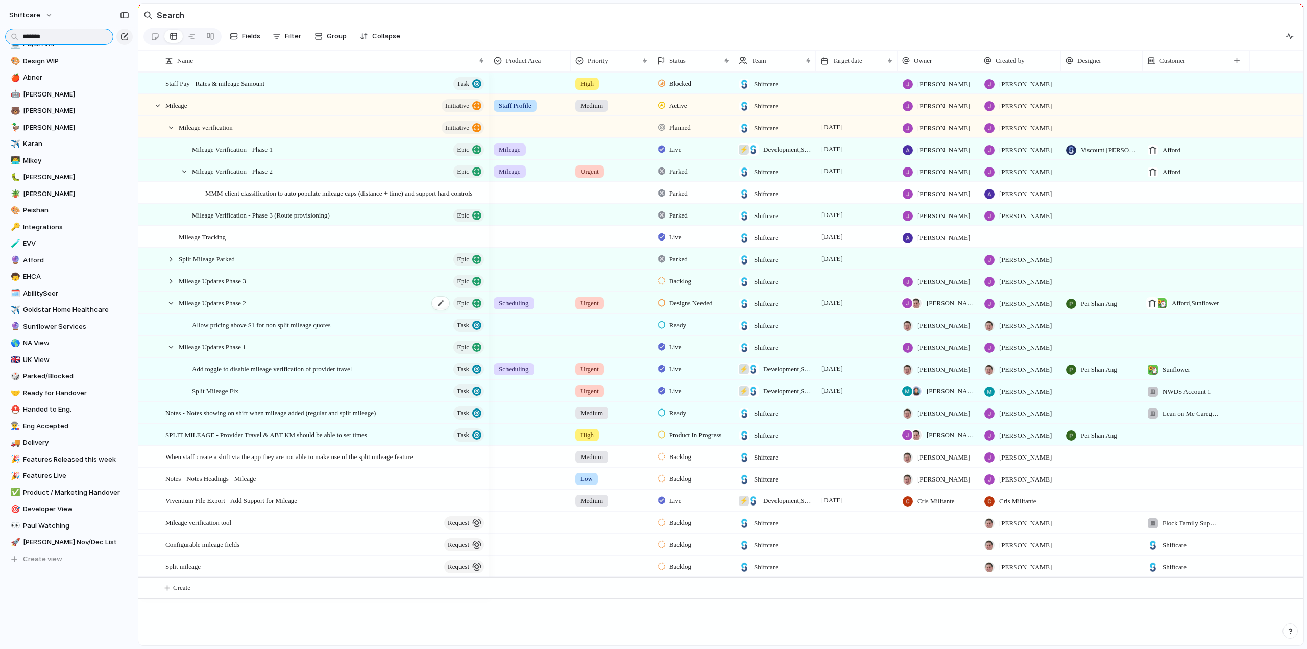
type input "*******"
click at [216, 306] on span "Mileage Updates Phase 2" at bounding box center [212, 303] width 67 height 12
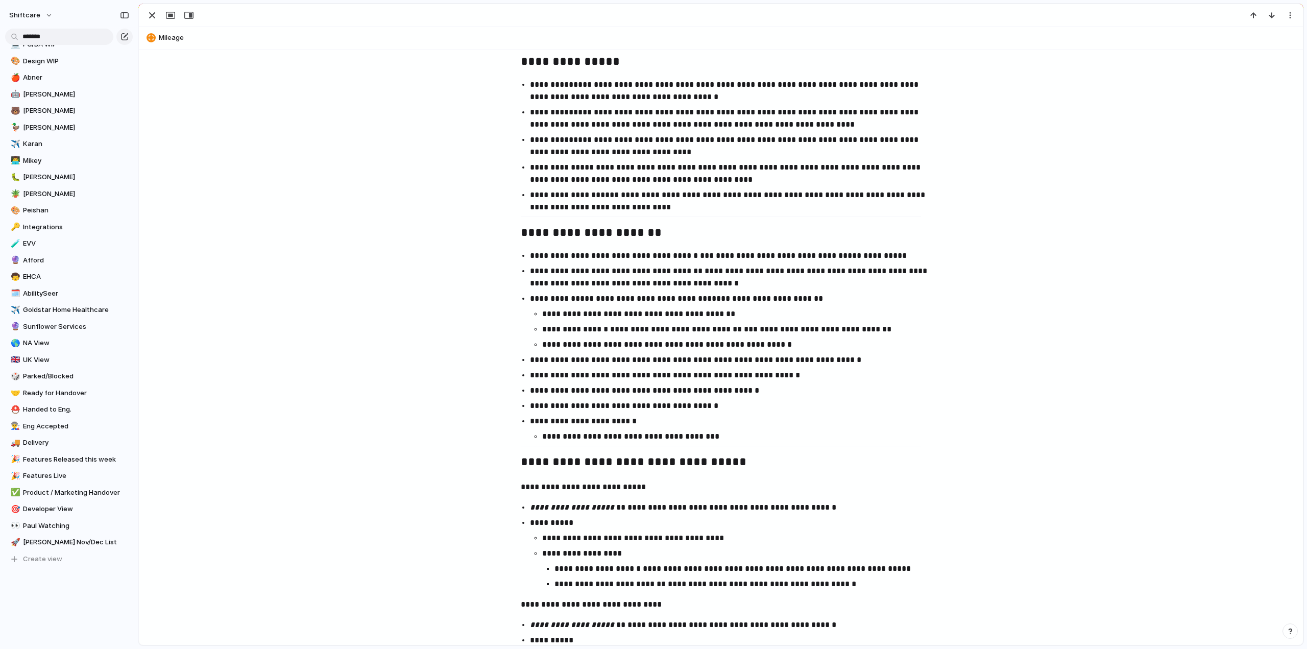
scroll to position [868, 0]
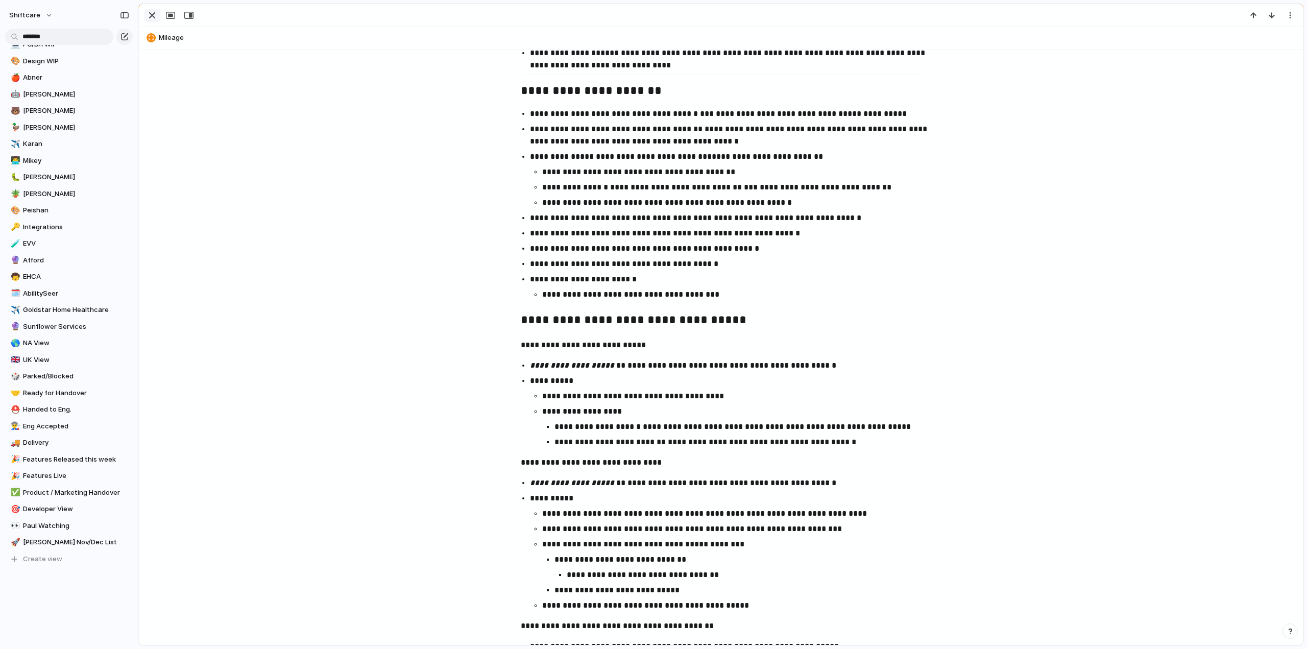
click at [153, 11] on div "button" at bounding box center [152, 15] width 12 height 12
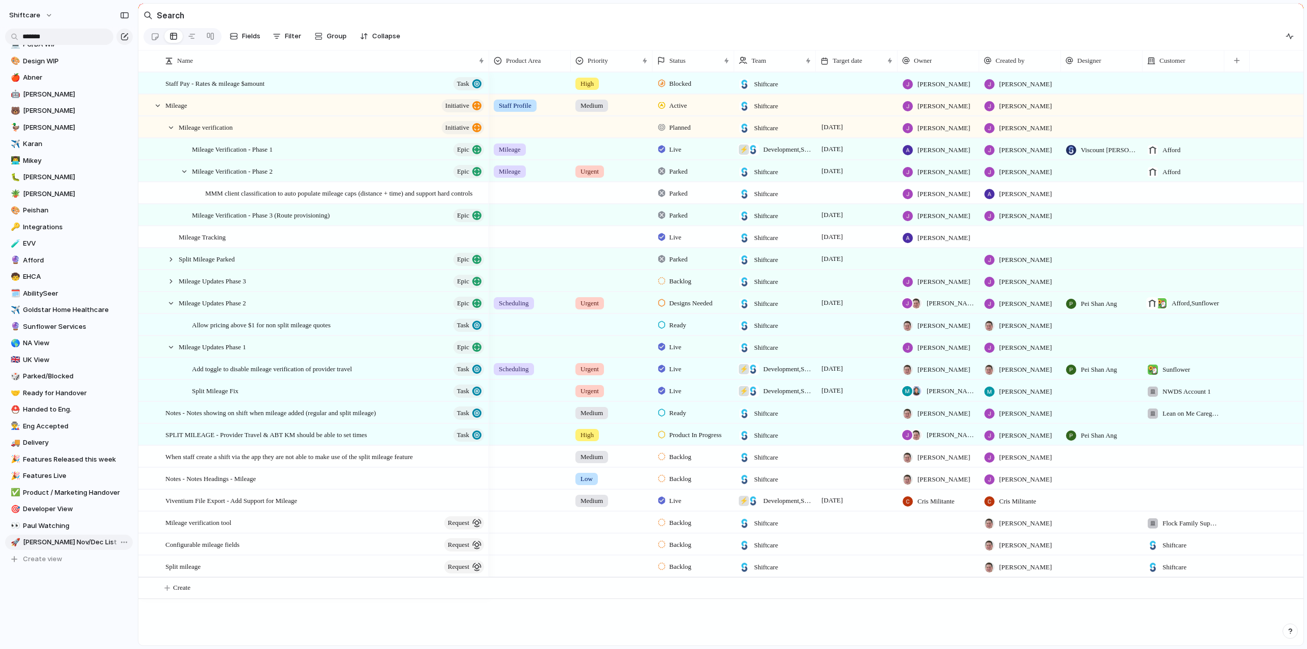
click at [37, 539] on span "[PERSON_NAME] Nov/Dec List" at bounding box center [76, 542] width 106 height 10
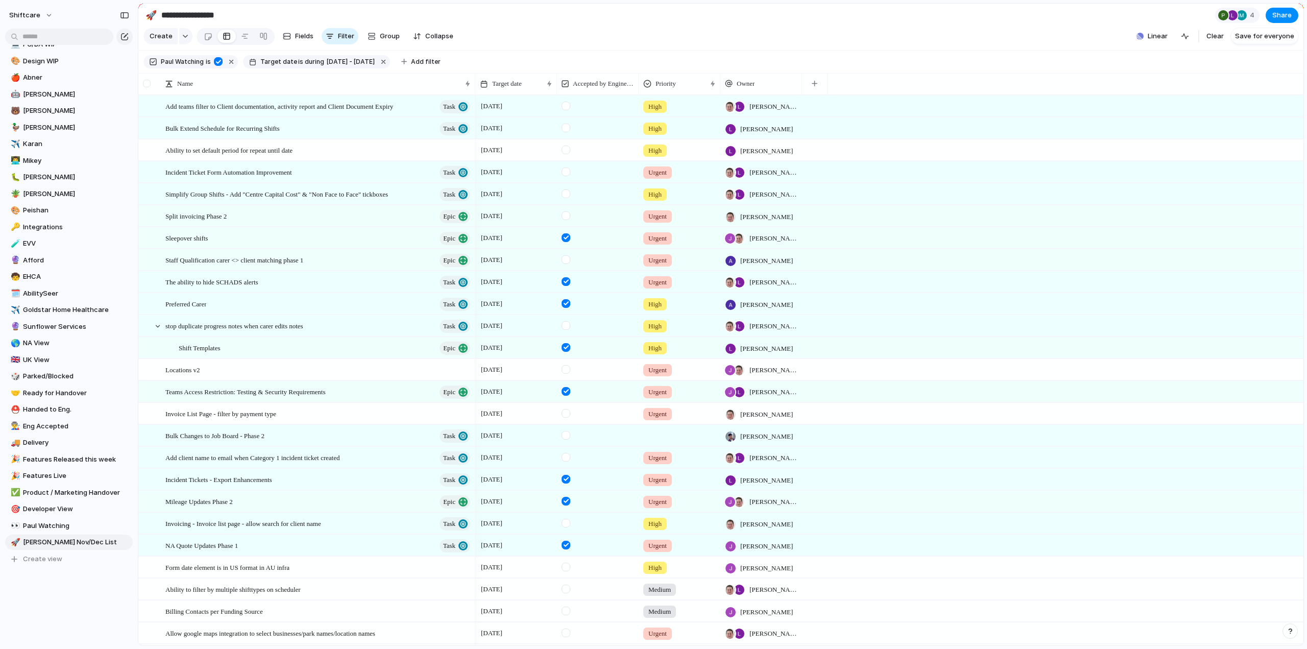
click at [147, 87] on div at bounding box center [147, 84] width 8 height 8
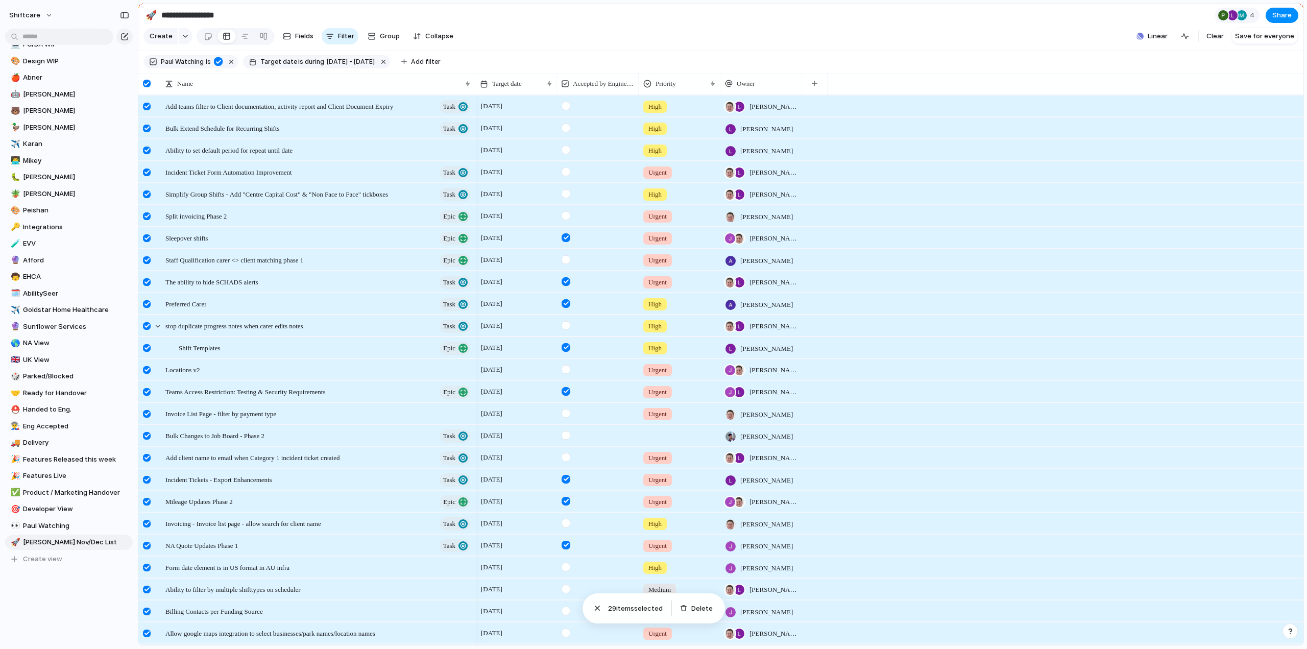
click at [145, 87] on div at bounding box center [147, 84] width 8 height 8
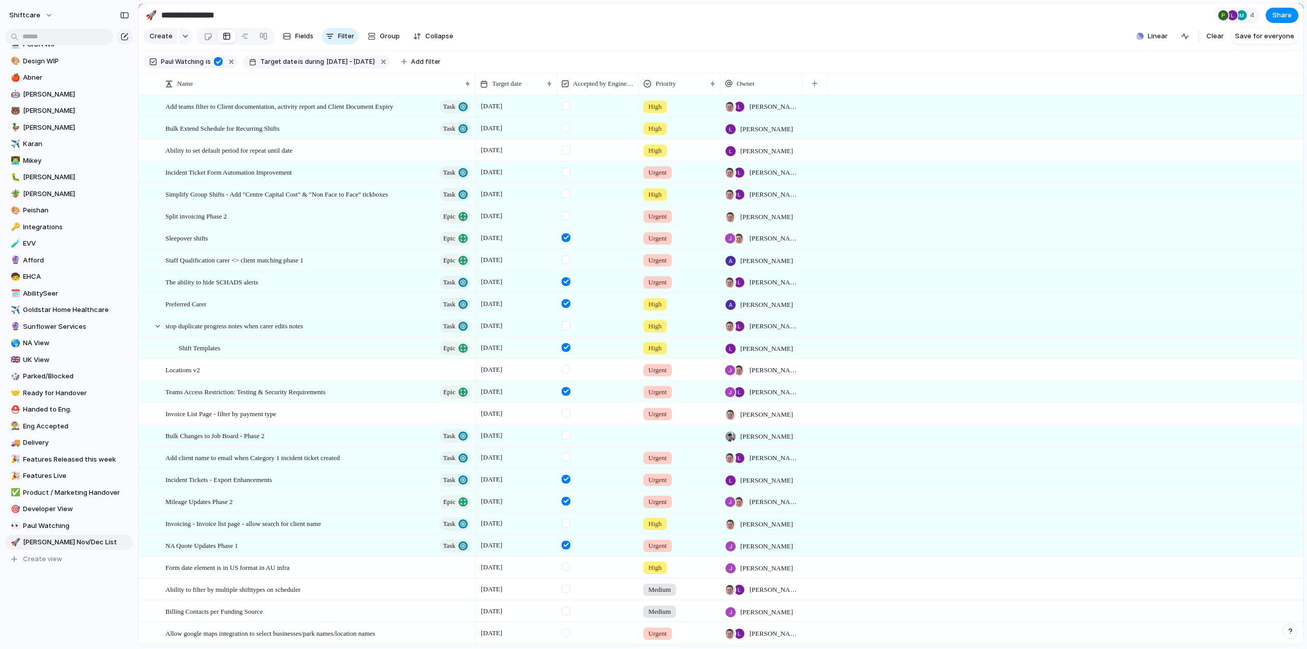
scroll to position [116, 0]
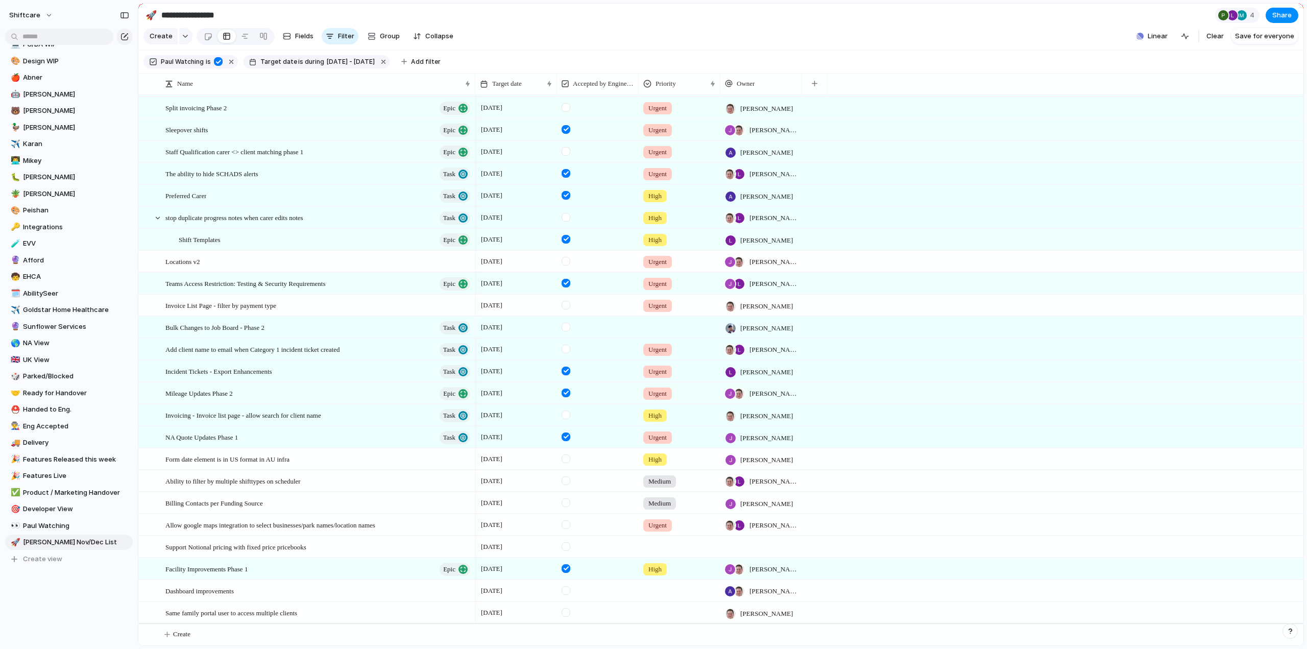
click at [666, 325] on div at bounding box center [679, 325] width 81 height 17
click at [669, 404] on span "Medium" at bounding box center [662, 404] width 25 height 10
